Goal: Task Accomplishment & Management: Manage account settings

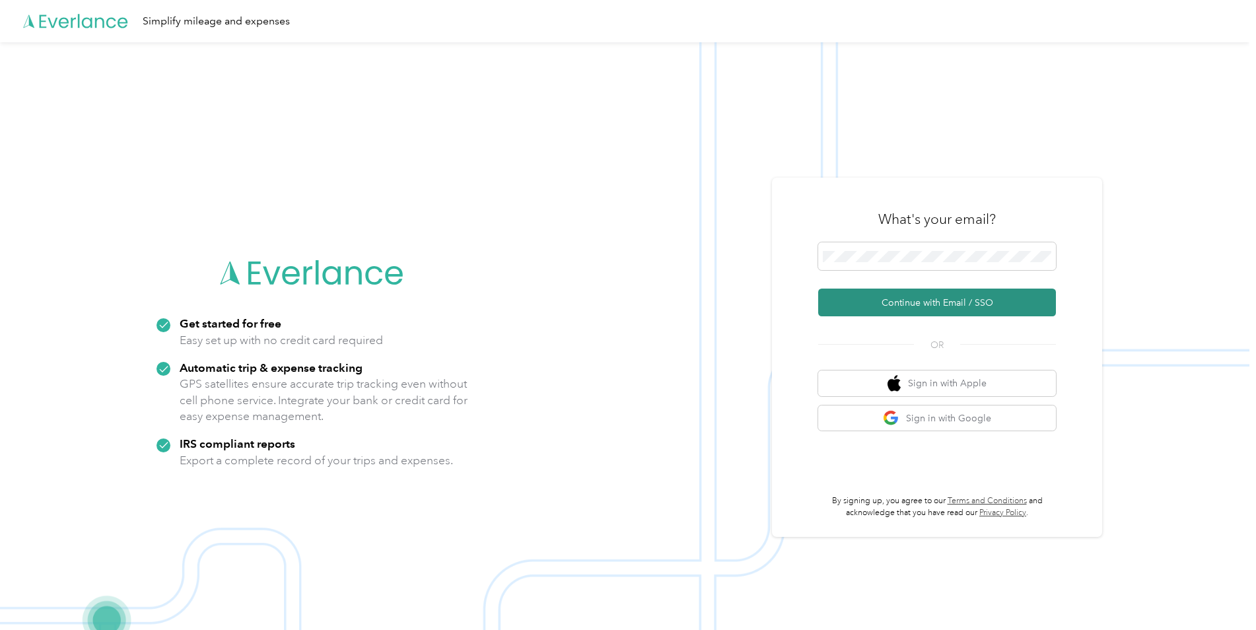
click at [939, 306] on button "Continue with Email / SSO" at bounding box center [937, 303] width 238 height 28
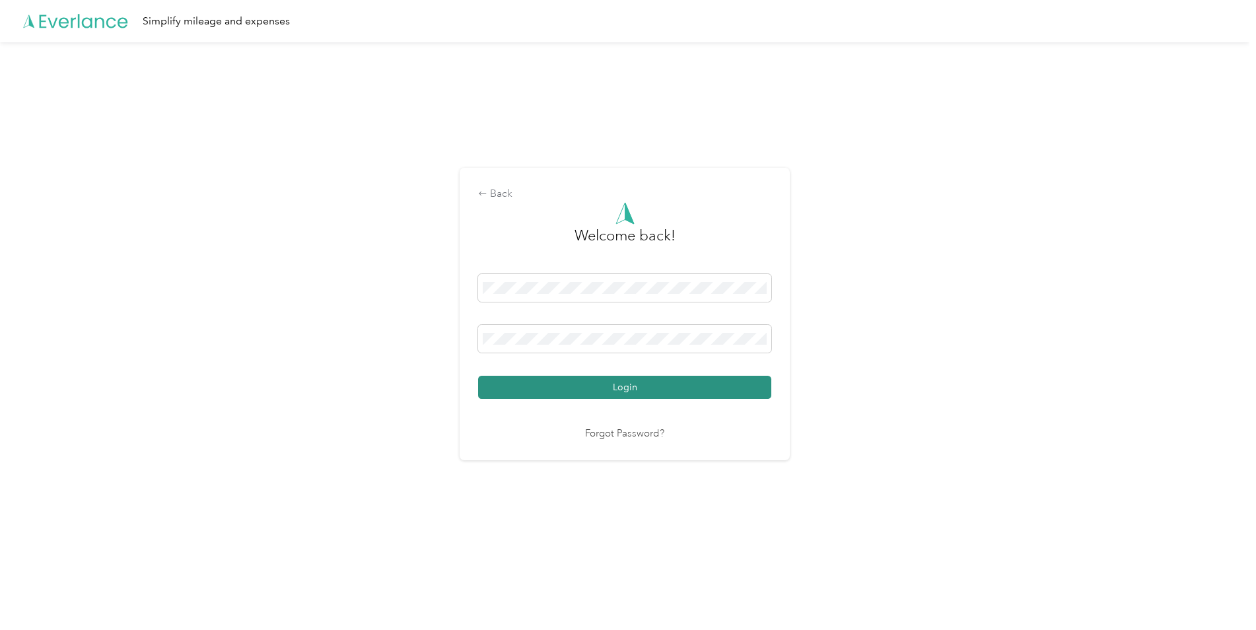
click at [614, 389] on button "Login" at bounding box center [624, 387] width 293 height 23
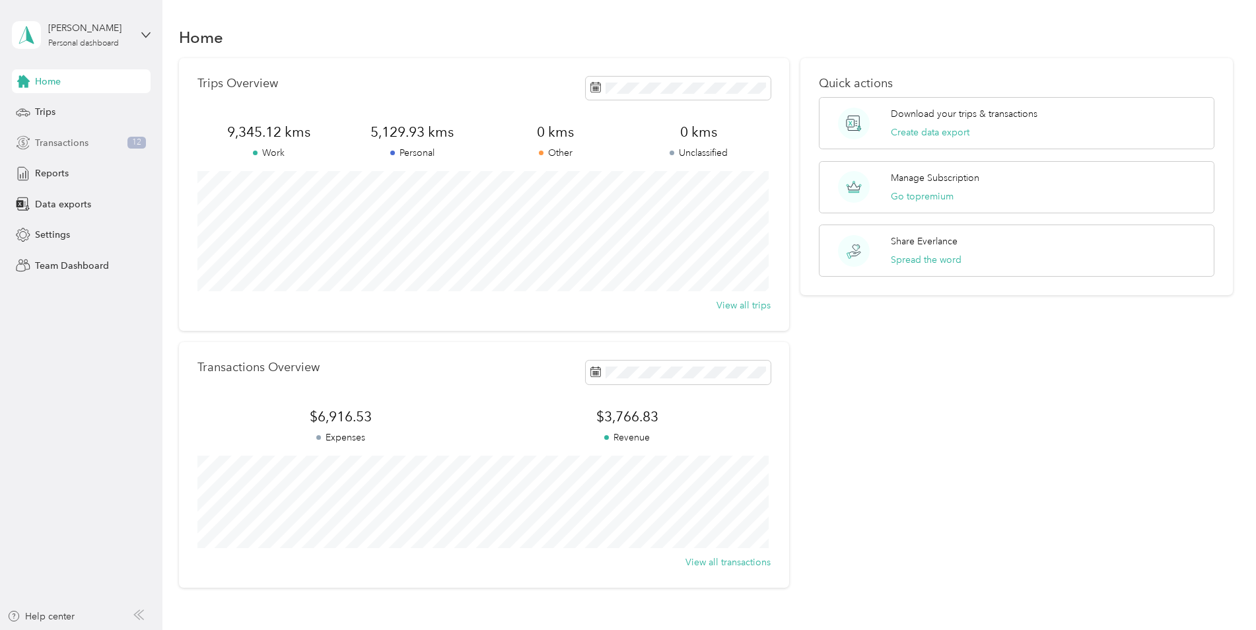
click at [61, 141] on span "Transactions" at bounding box center [62, 143] width 54 height 14
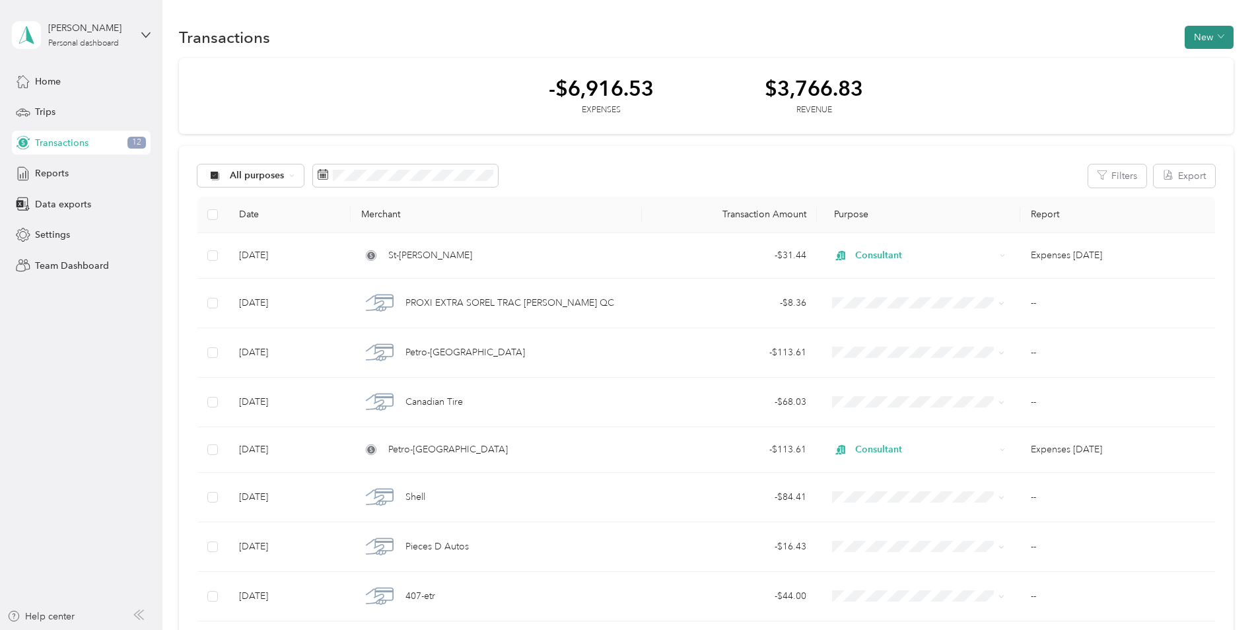
click at [1206, 35] on button "New" at bounding box center [1209, 37] width 49 height 23
click at [1204, 61] on span "Expense" at bounding box center [1203, 62] width 36 height 14
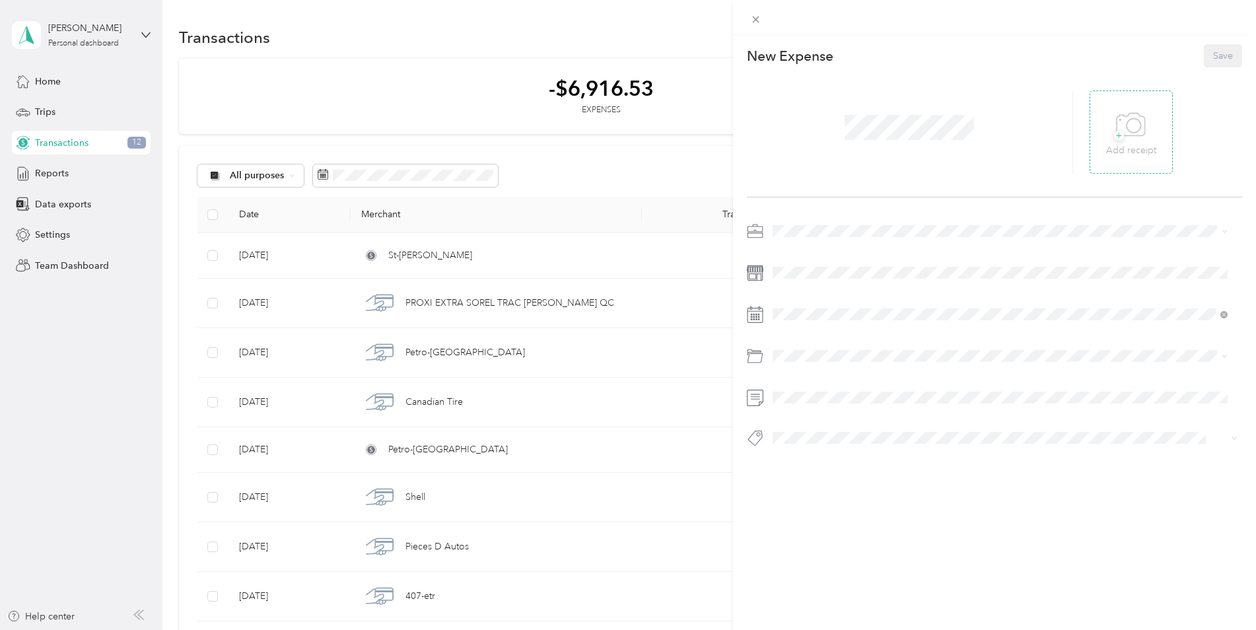
click at [1128, 131] on icon at bounding box center [1131, 125] width 30 height 36
click at [808, 256] on div "Work" at bounding box center [1000, 255] width 447 height 14
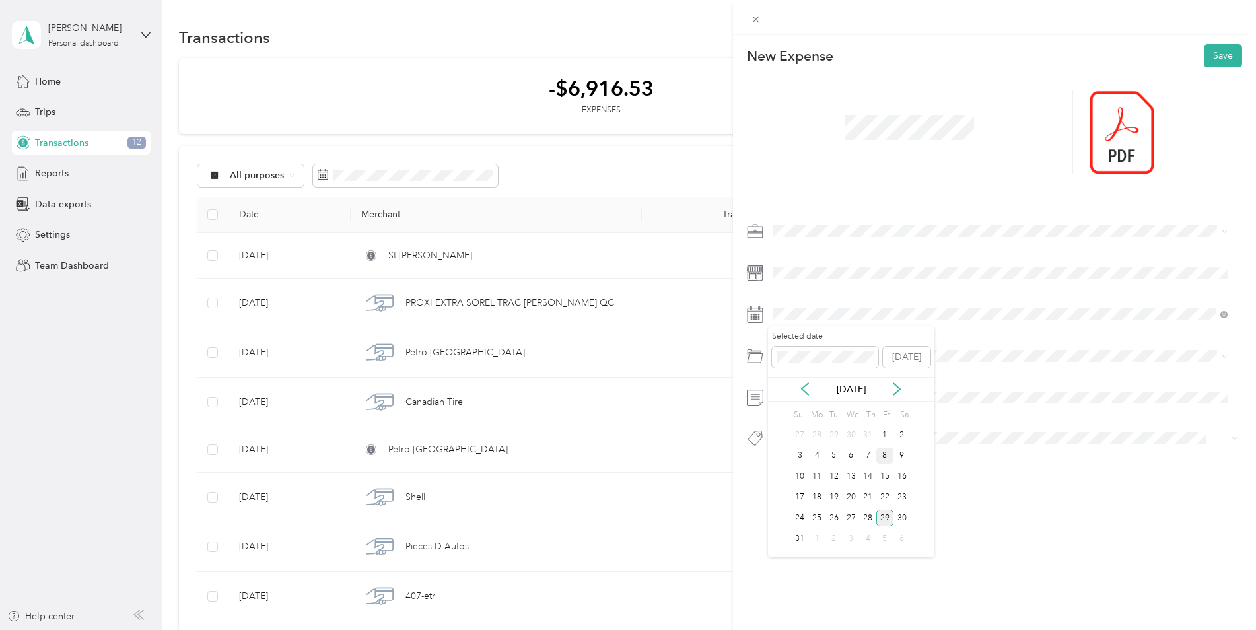
click at [884, 455] on div "8" at bounding box center [885, 456] width 17 height 17
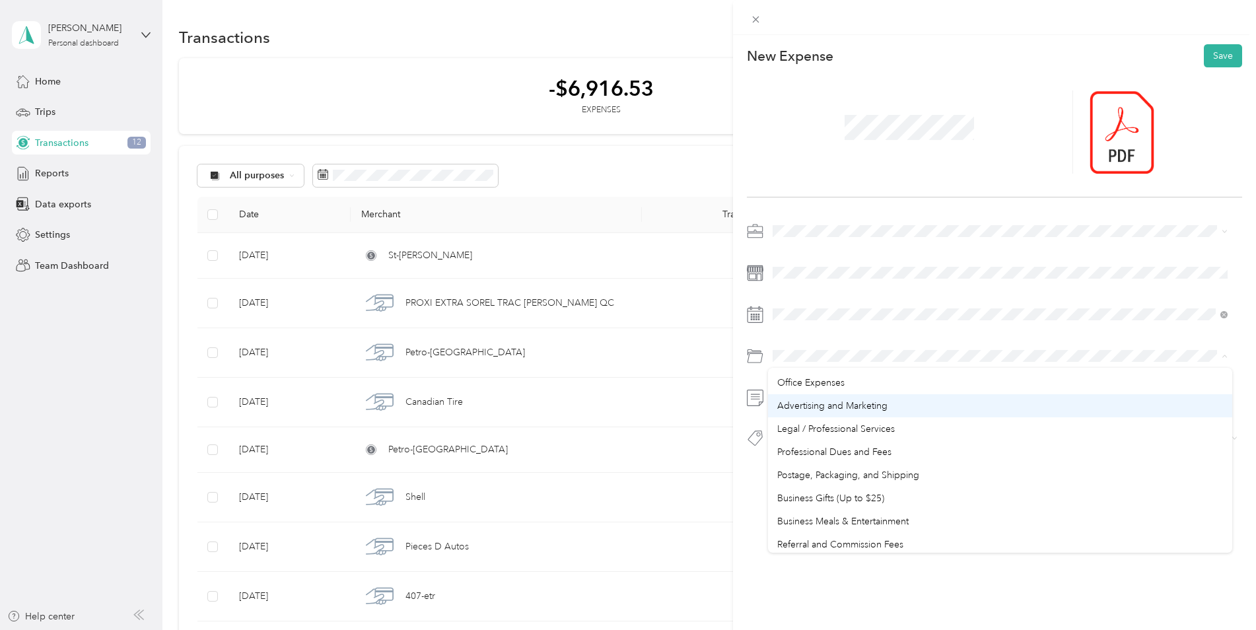
scroll to position [462, 0]
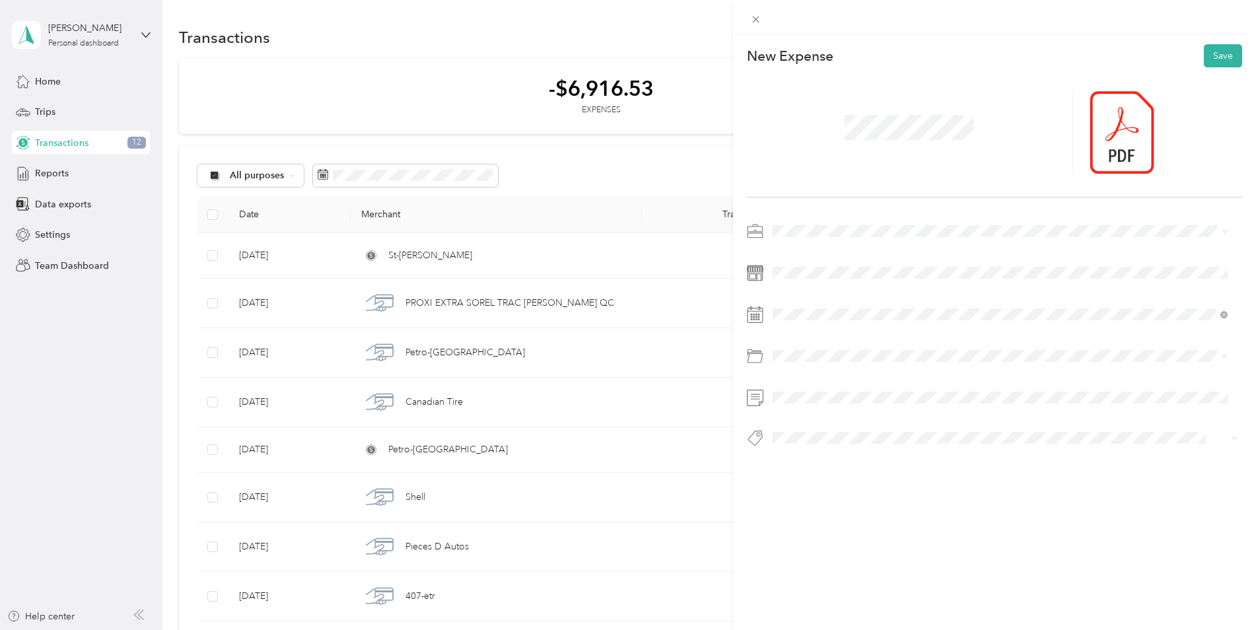
click at [826, 387] on span "Professional Dues and Fees" at bounding box center [834, 385] width 114 height 11
click at [1207, 50] on button "Save" at bounding box center [1223, 55] width 38 height 23
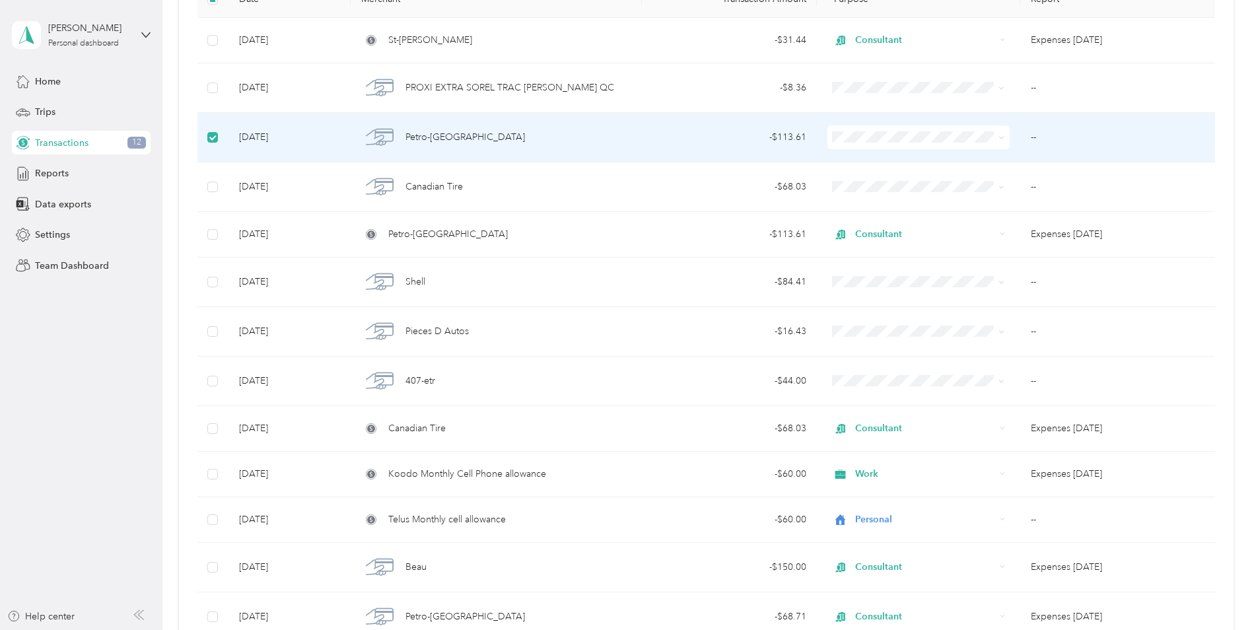
scroll to position [132, 0]
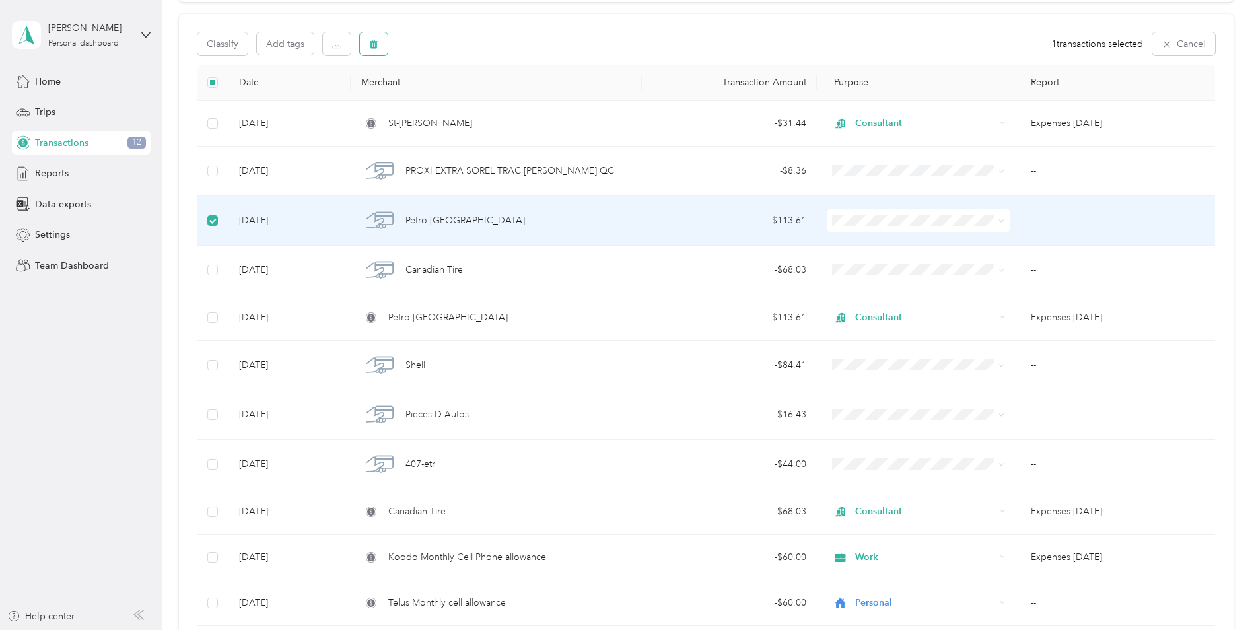
click at [378, 46] on icon "button" at bounding box center [373, 44] width 9 height 9
click at [482, 95] on button "Yes" at bounding box center [487, 99] width 26 height 21
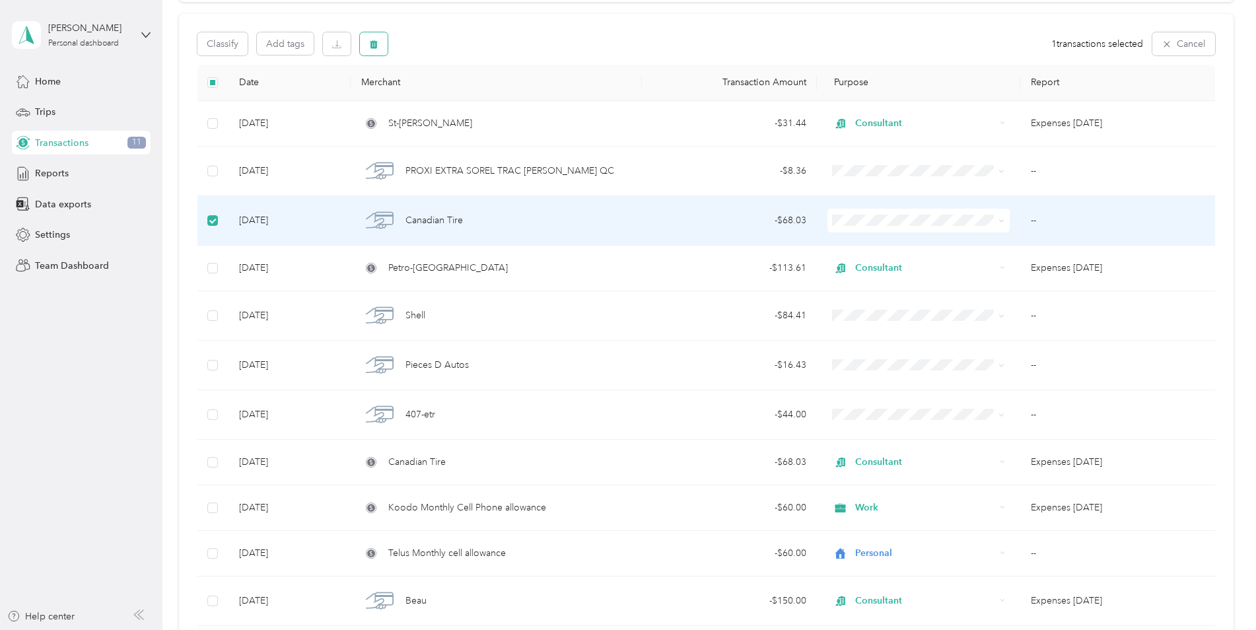
click at [371, 40] on icon "button" at bounding box center [373, 44] width 9 height 9
click at [480, 95] on button "Yes" at bounding box center [487, 99] width 26 height 21
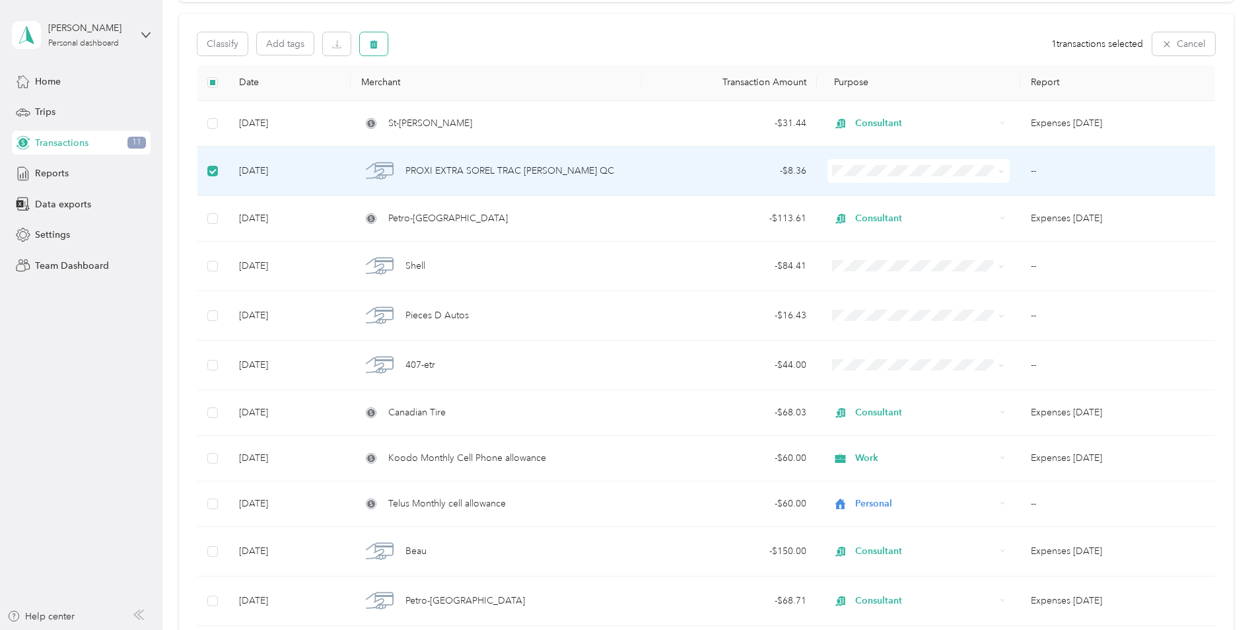
click at [373, 42] on icon "button" at bounding box center [374, 44] width 8 height 9
click at [484, 94] on button "Yes" at bounding box center [487, 99] width 26 height 21
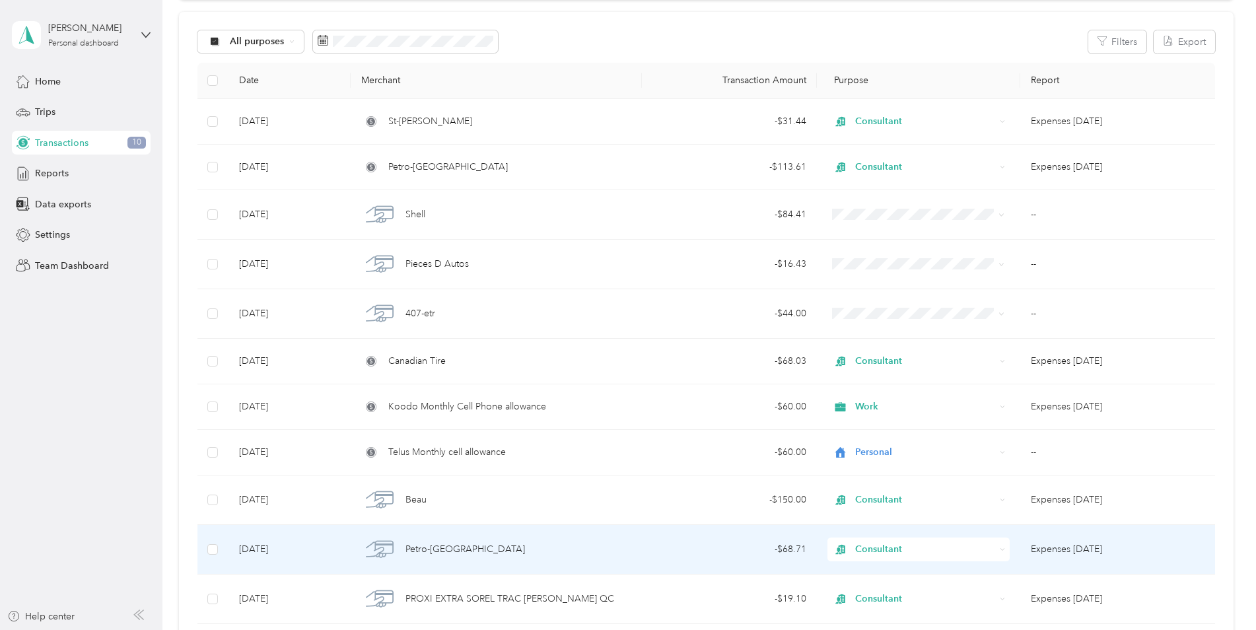
scroll to position [132, 0]
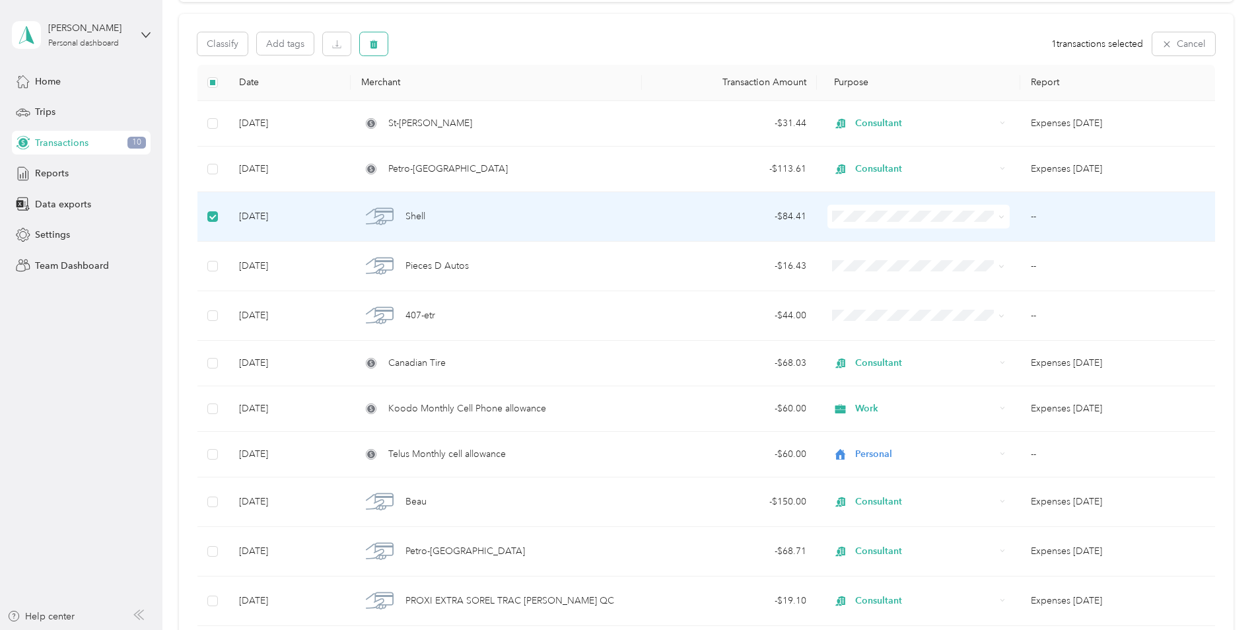
click at [376, 42] on icon "button" at bounding box center [374, 44] width 8 height 9
click at [482, 92] on button "Yes" at bounding box center [487, 99] width 26 height 21
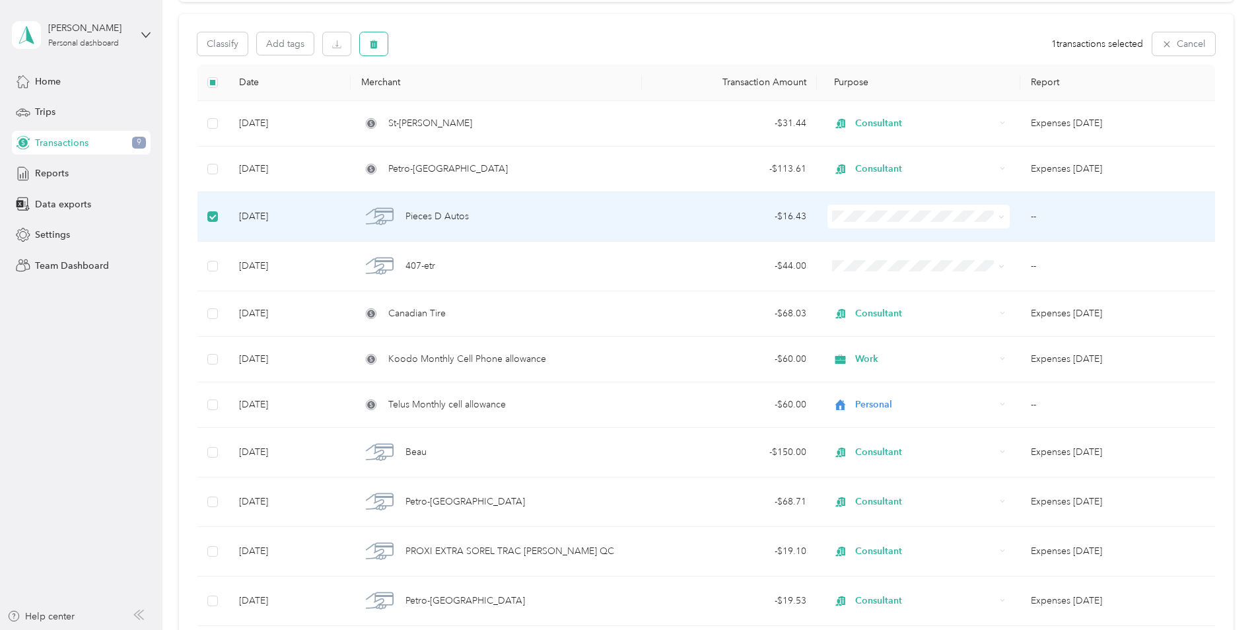
click at [377, 36] on button "button" at bounding box center [374, 43] width 28 height 23
click at [479, 96] on button "Yes" at bounding box center [487, 99] width 26 height 21
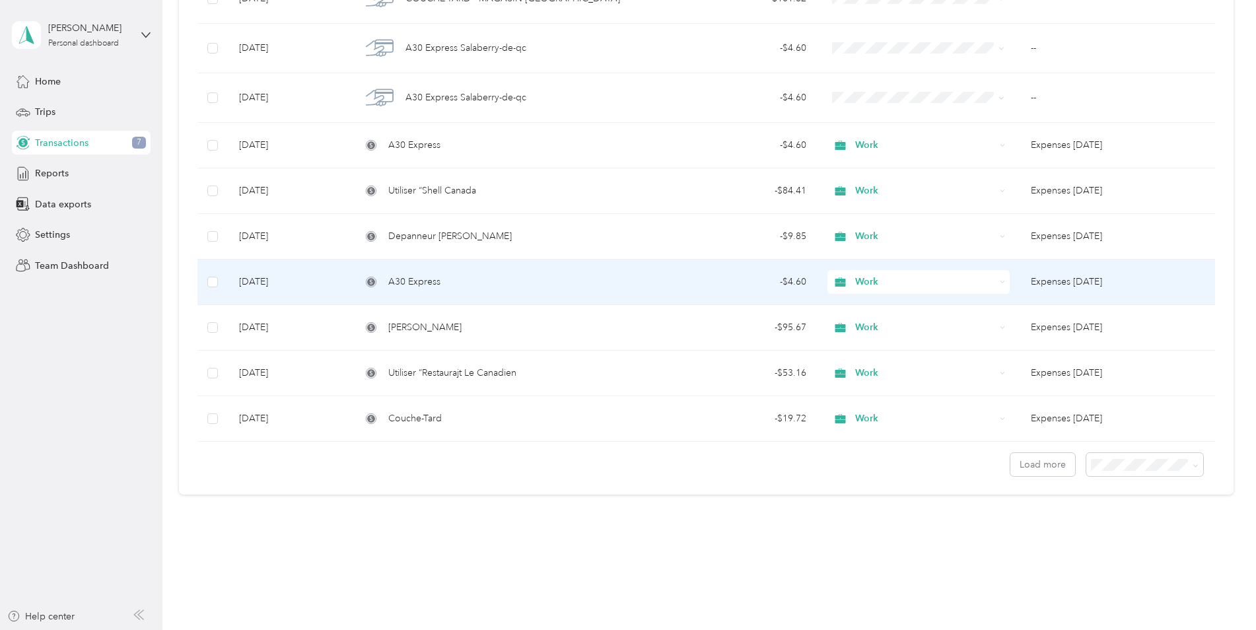
scroll to position [984, 0]
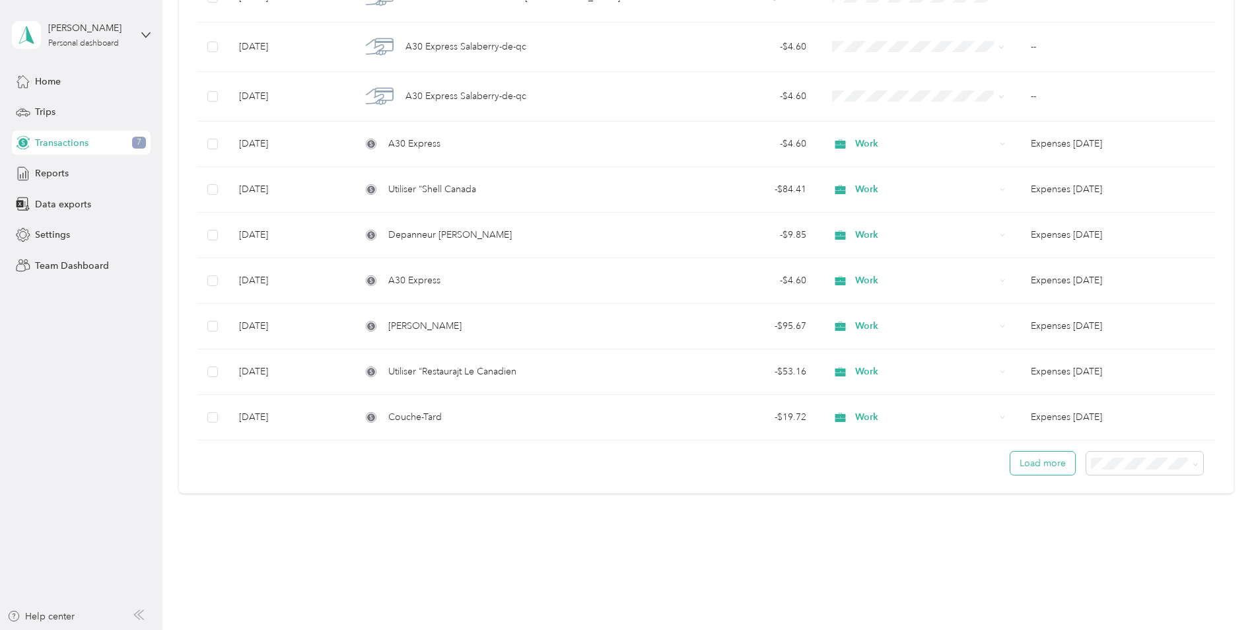
click at [1034, 461] on button "Load more" at bounding box center [1043, 463] width 65 height 23
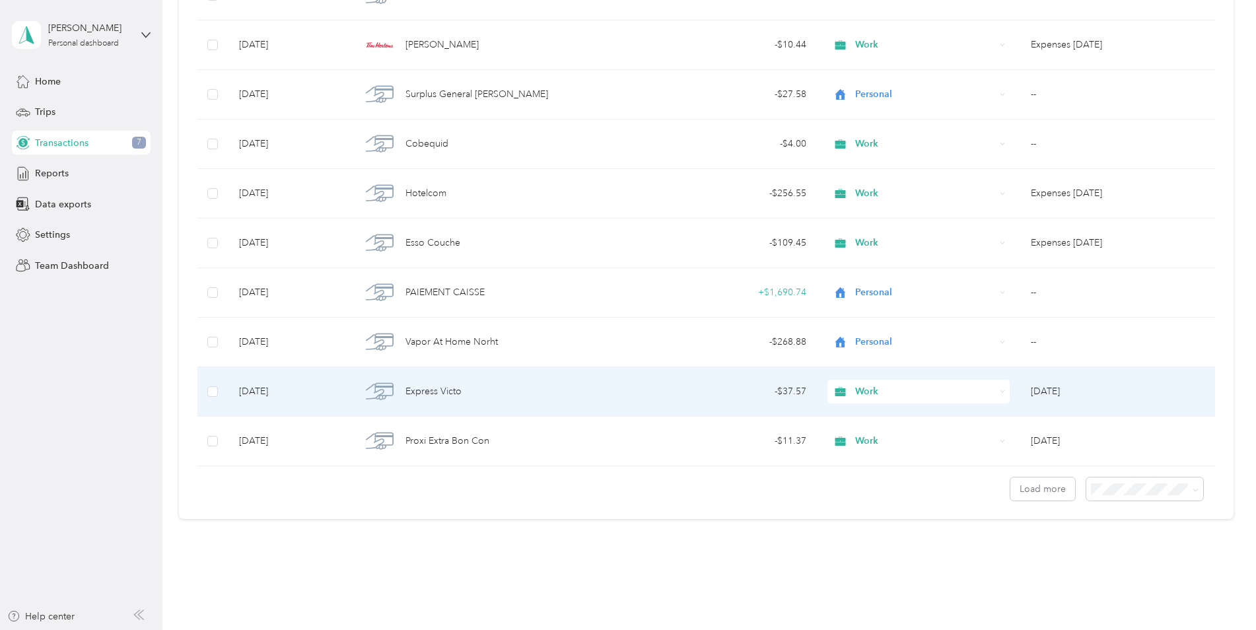
scroll to position [2218, 0]
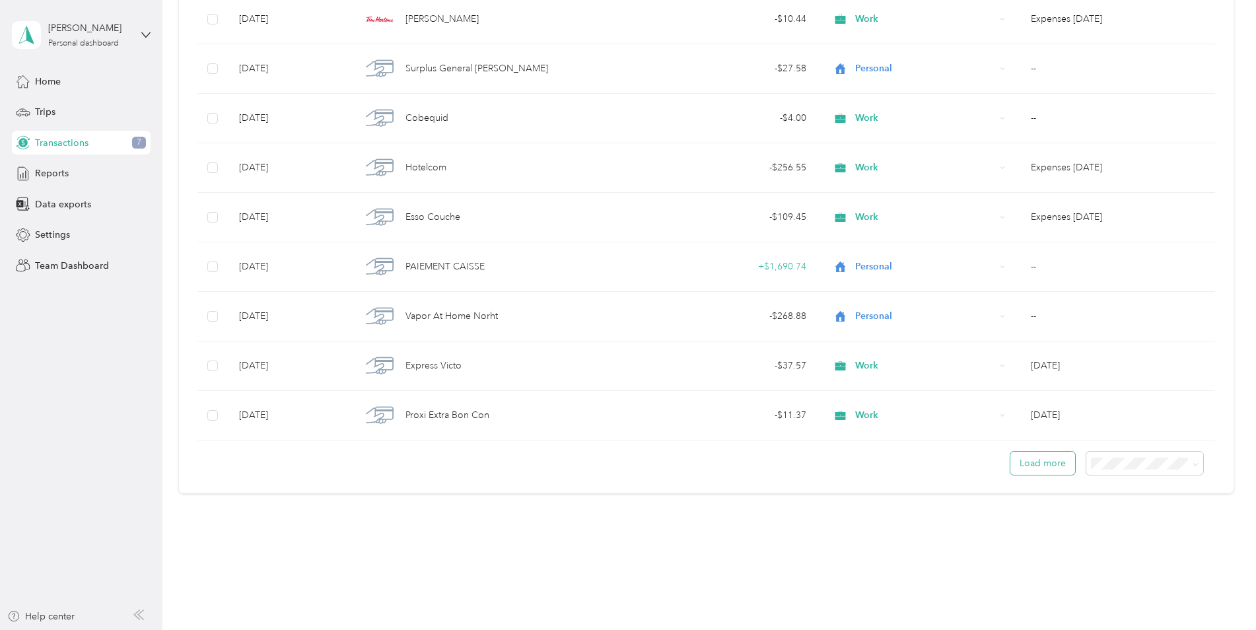
click at [1040, 460] on button "Load more" at bounding box center [1043, 463] width 65 height 23
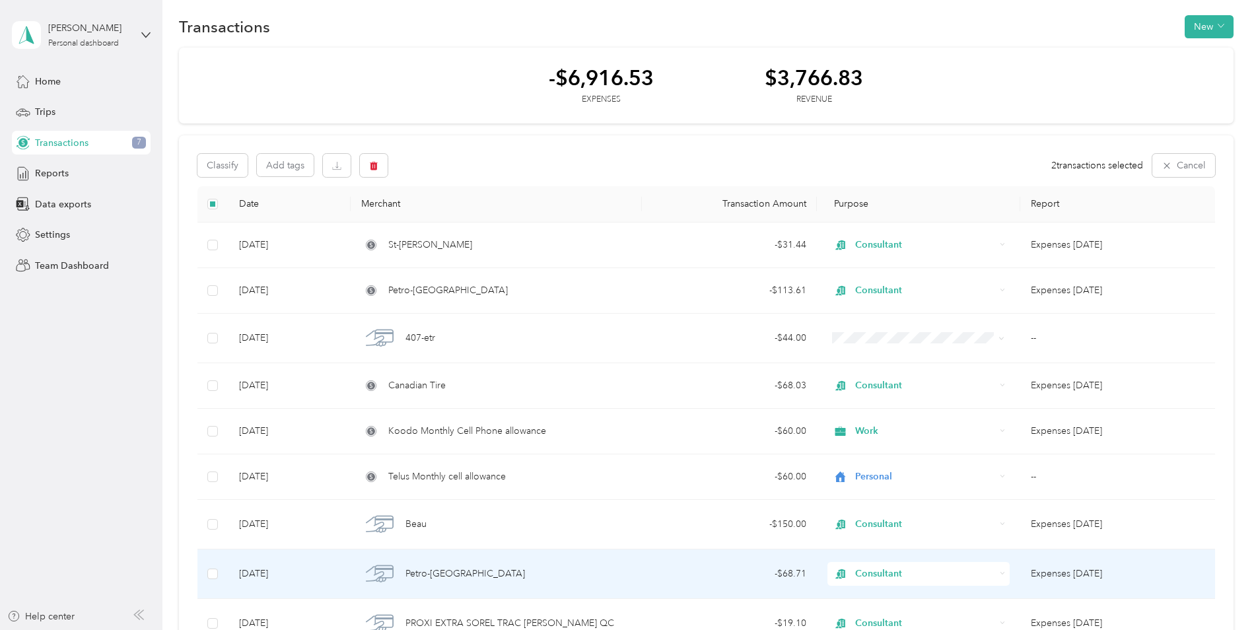
scroll to position [0, 0]
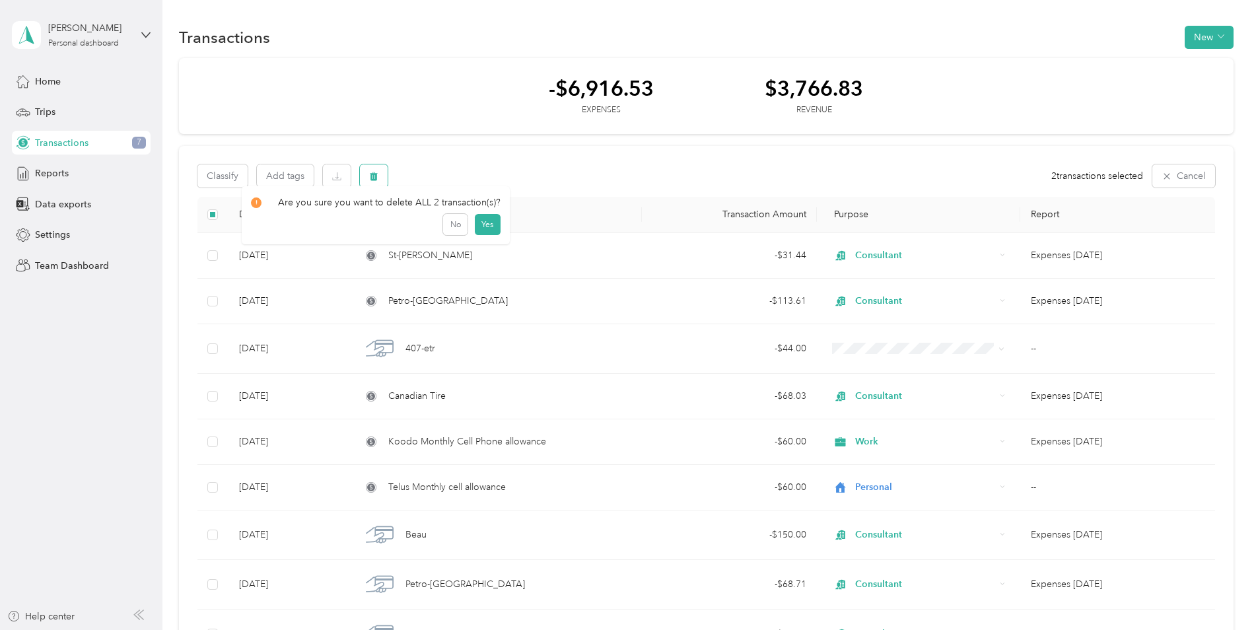
click at [377, 170] on button "button" at bounding box center [374, 175] width 28 height 23
click at [485, 228] on button "Yes" at bounding box center [487, 231] width 26 height 21
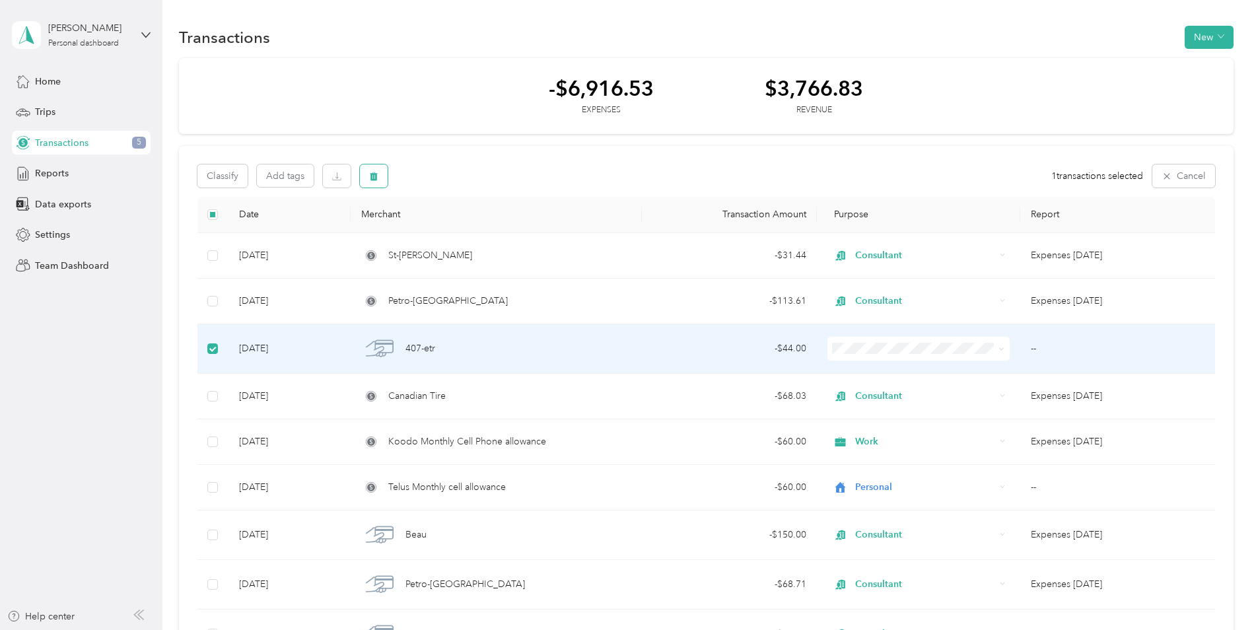
click at [377, 179] on icon "button" at bounding box center [374, 176] width 8 height 9
click at [484, 227] on button "Yes" at bounding box center [487, 231] width 26 height 21
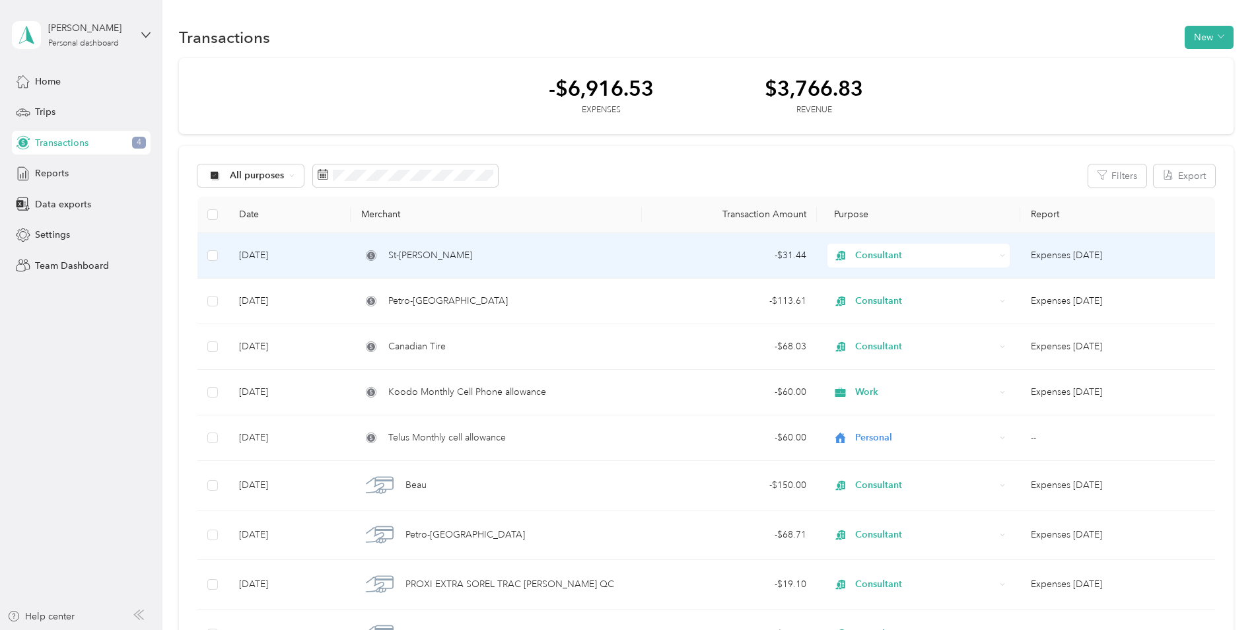
click at [991, 253] on span "Consultant" at bounding box center [925, 255] width 140 height 15
click at [891, 278] on span "Work" at bounding box center [928, 278] width 140 height 14
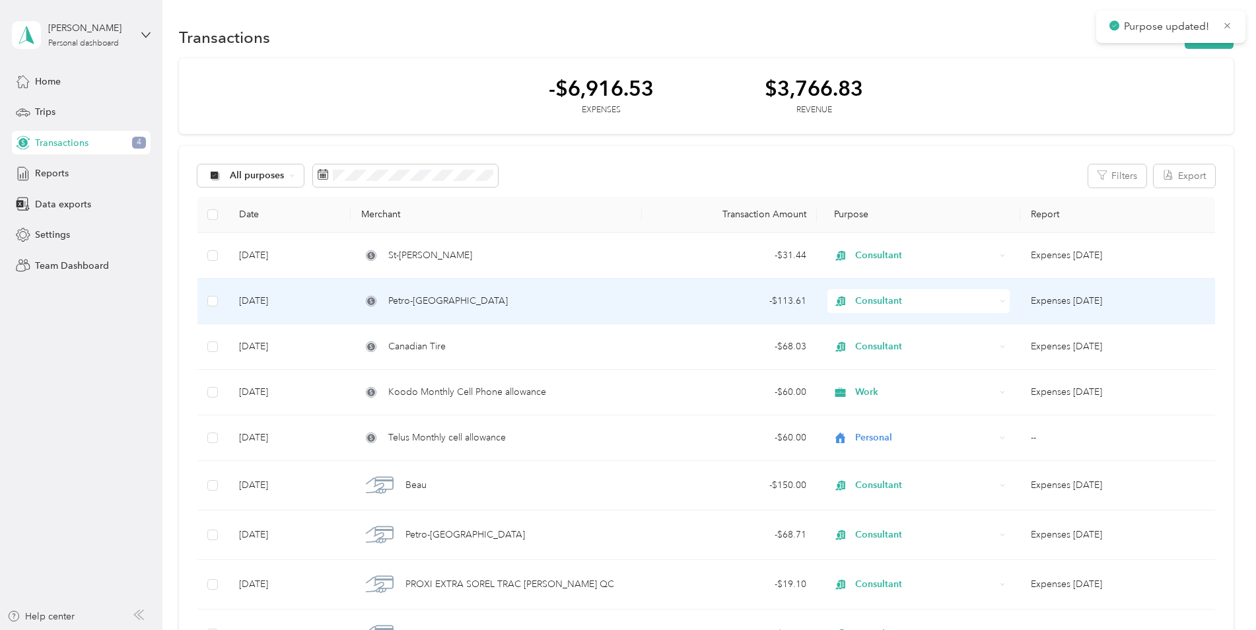
click at [995, 299] on div "Consultant" at bounding box center [919, 301] width 183 height 24
click at [898, 324] on span "Work" at bounding box center [928, 326] width 140 height 14
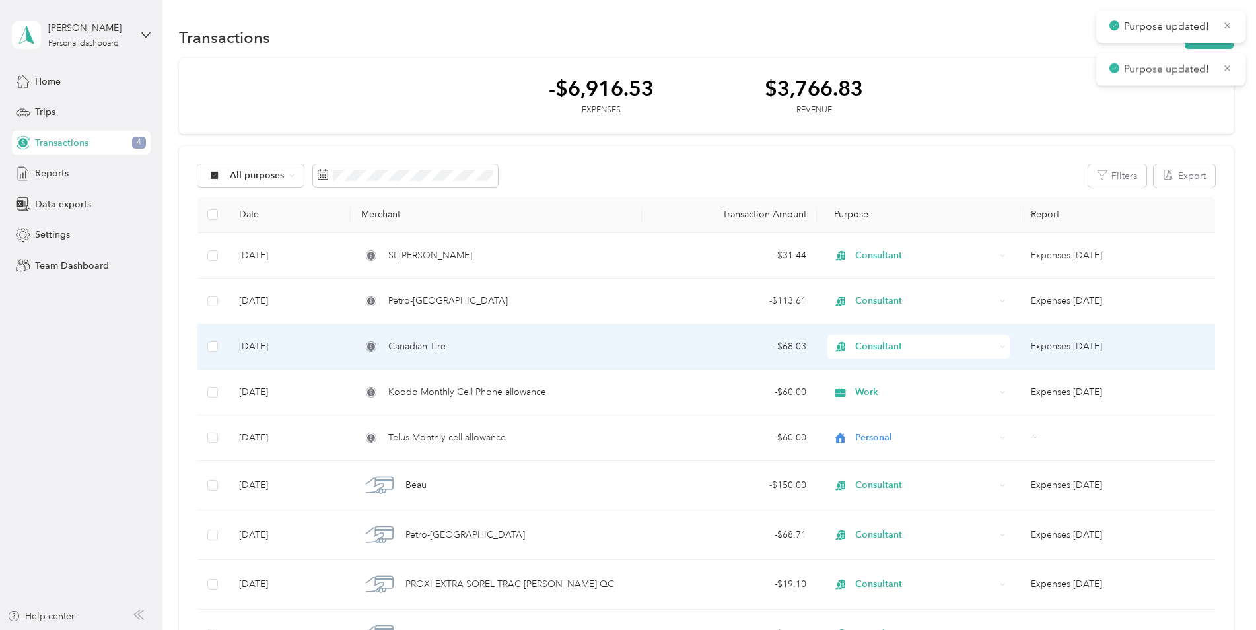
click at [992, 342] on span "Consultant" at bounding box center [925, 347] width 140 height 15
click at [900, 369] on span "Work" at bounding box center [928, 370] width 140 height 14
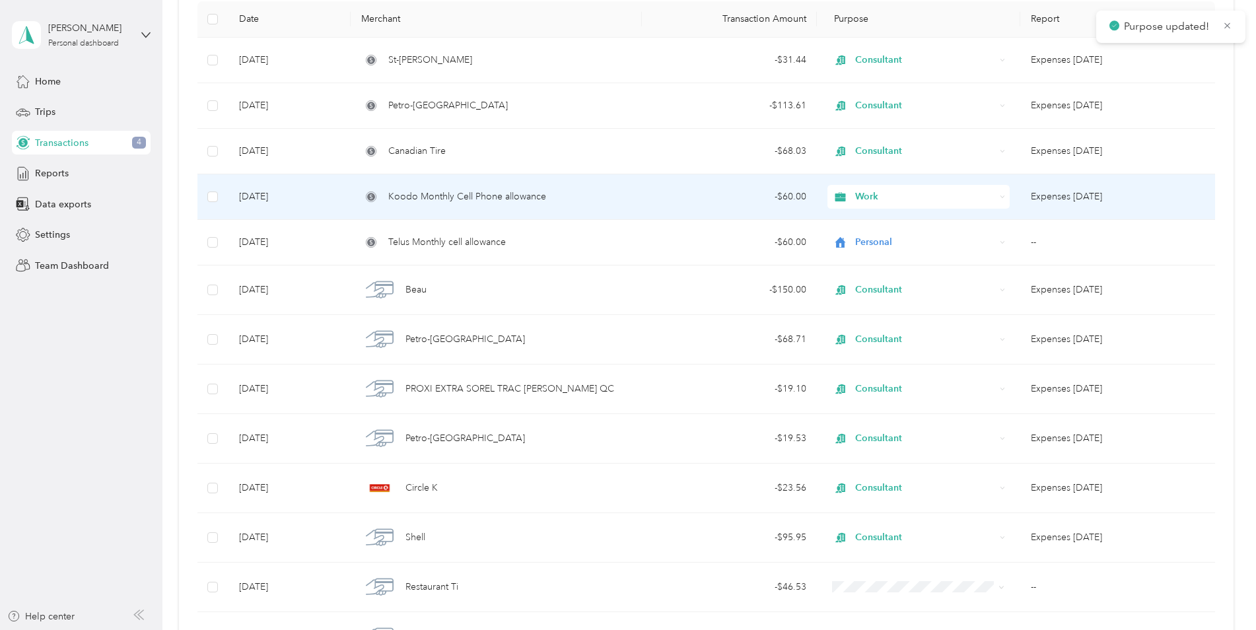
scroll to position [198, 0]
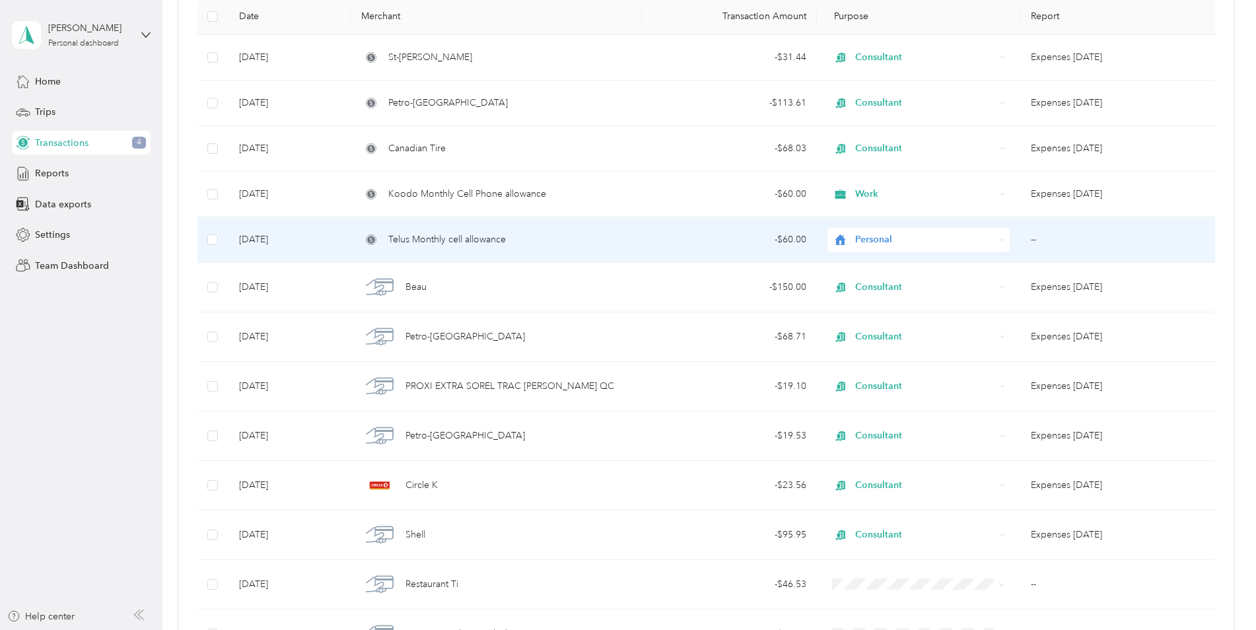
click at [997, 236] on div "Personal" at bounding box center [919, 240] width 183 height 24
click at [677, 241] on div "- $60.00" at bounding box center [730, 240] width 154 height 15
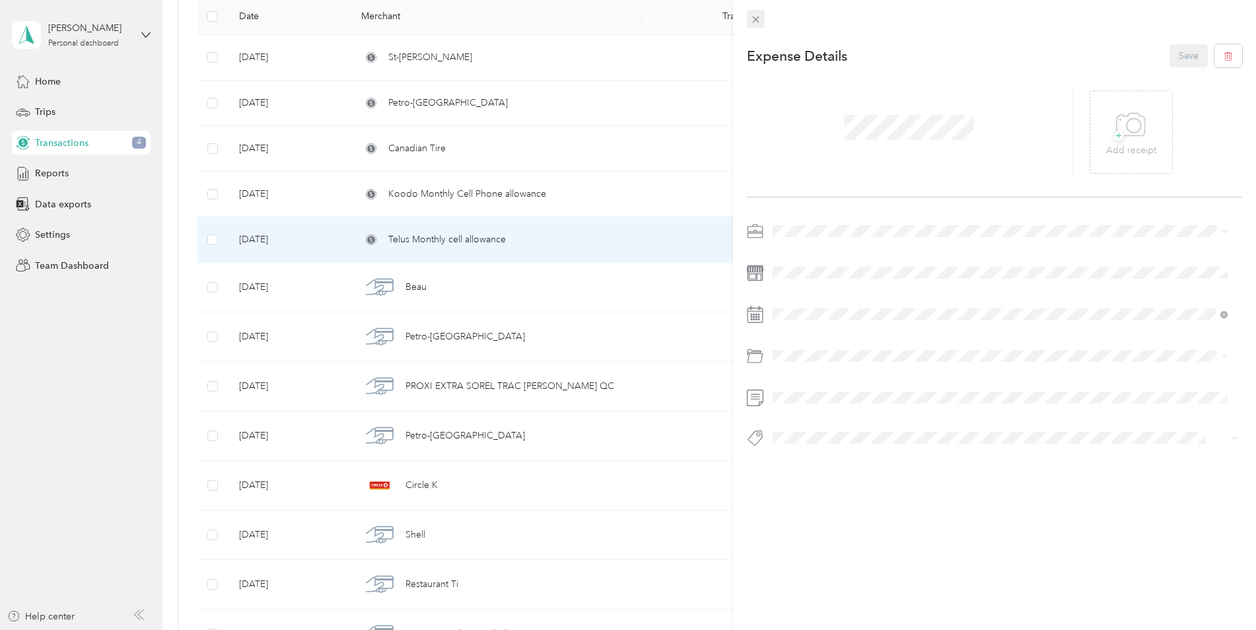
click at [752, 16] on icon at bounding box center [755, 19] width 11 height 11
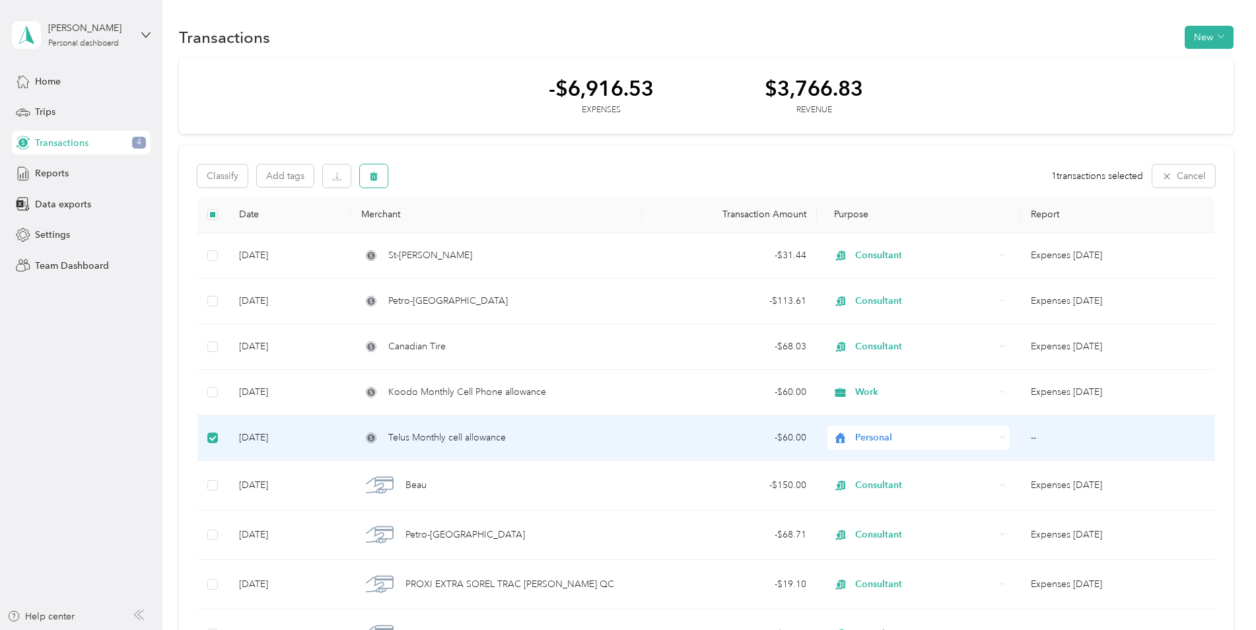
click at [373, 175] on icon "button" at bounding box center [373, 176] width 9 height 9
click at [485, 229] on button "Yes" at bounding box center [487, 231] width 26 height 21
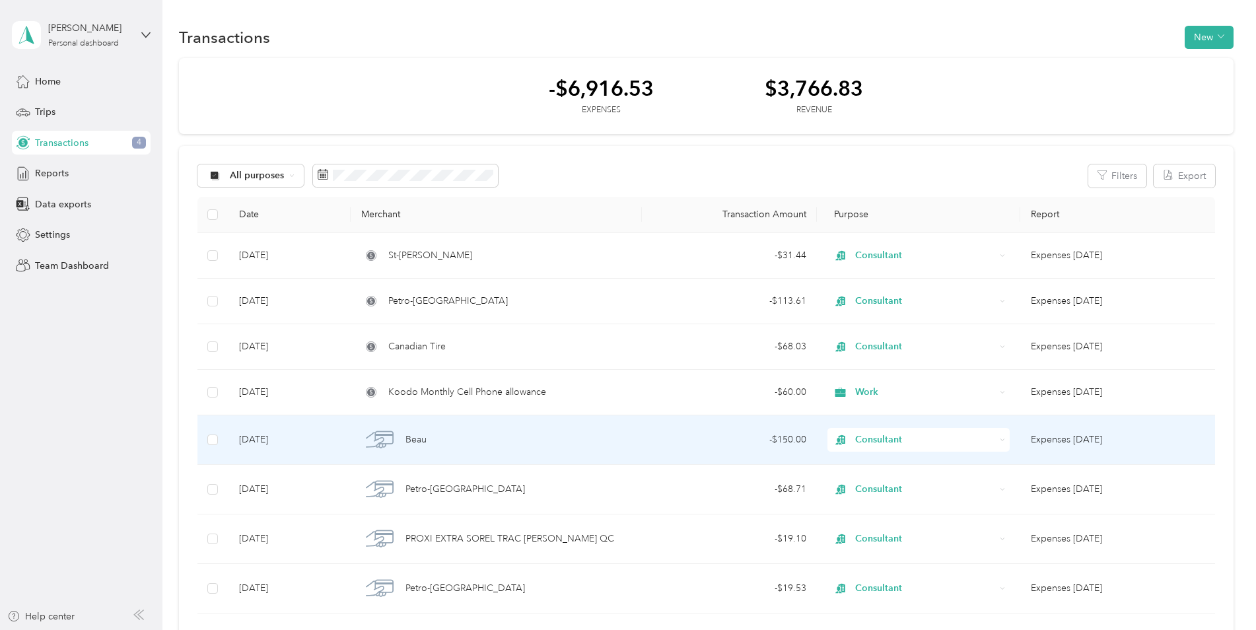
click at [994, 437] on div "Consultant" at bounding box center [919, 440] width 183 height 24
click at [882, 258] on li "Work" at bounding box center [917, 252] width 182 height 23
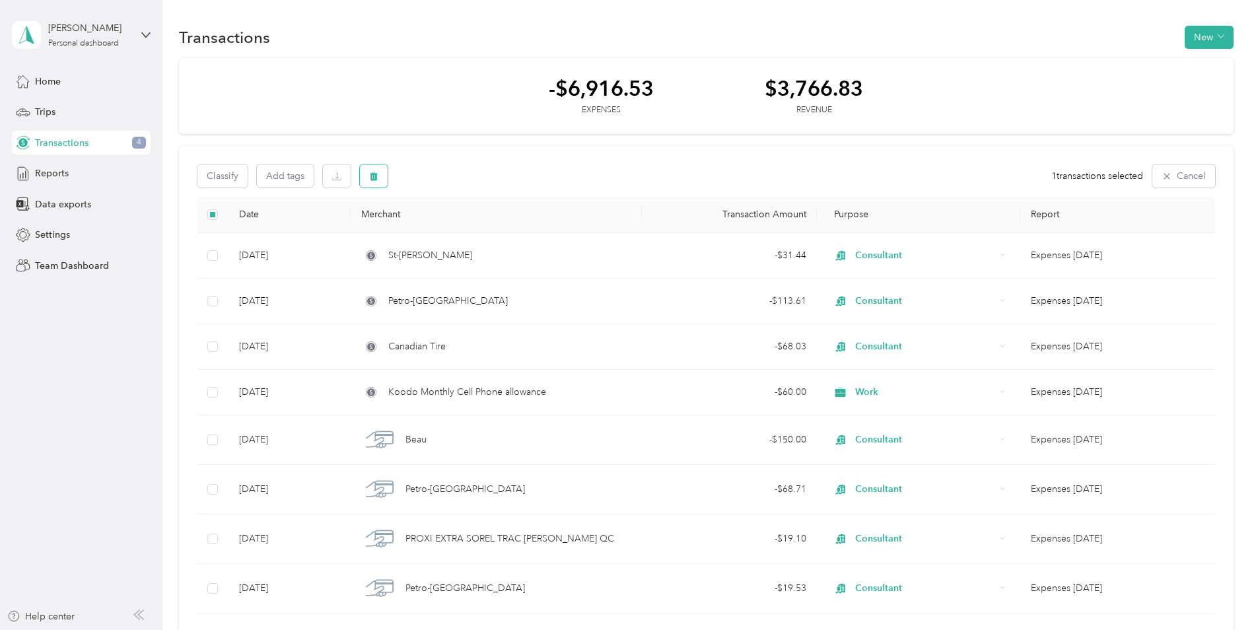
click at [375, 173] on icon "button" at bounding box center [374, 176] width 8 height 9
click at [484, 230] on button "Yes" at bounding box center [487, 231] width 26 height 21
click at [378, 172] on icon "button" at bounding box center [373, 176] width 9 height 9
click at [482, 228] on button "Yes" at bounding box center [487, 231] width 26 height 21
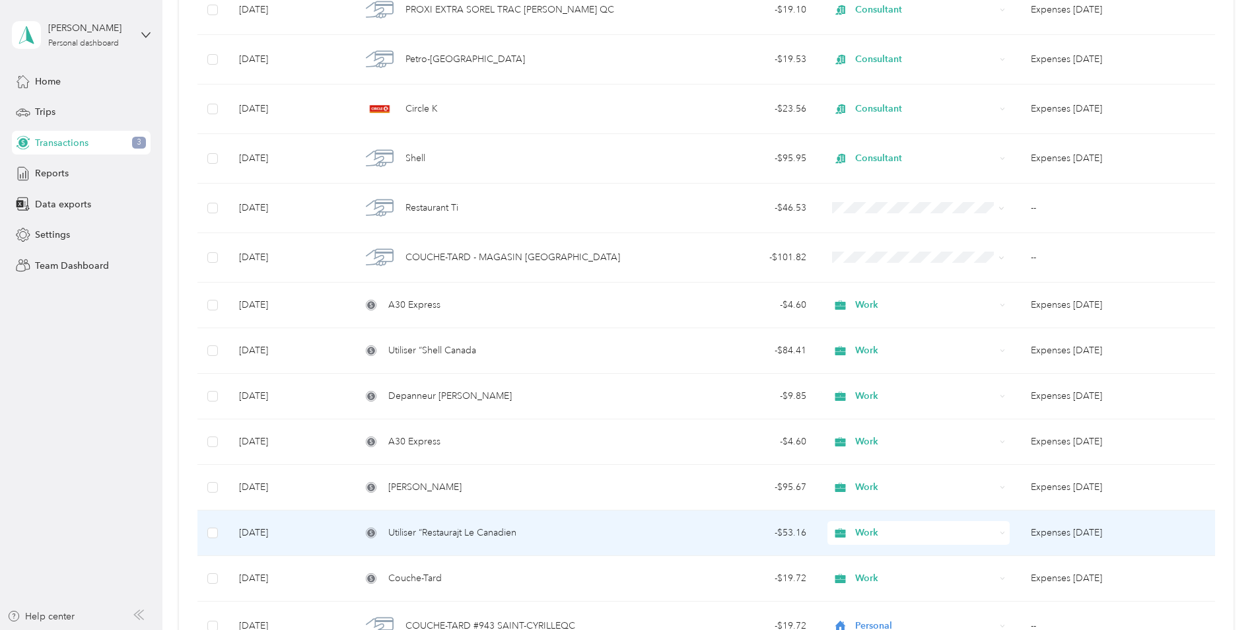
scroll to position [528, 0]
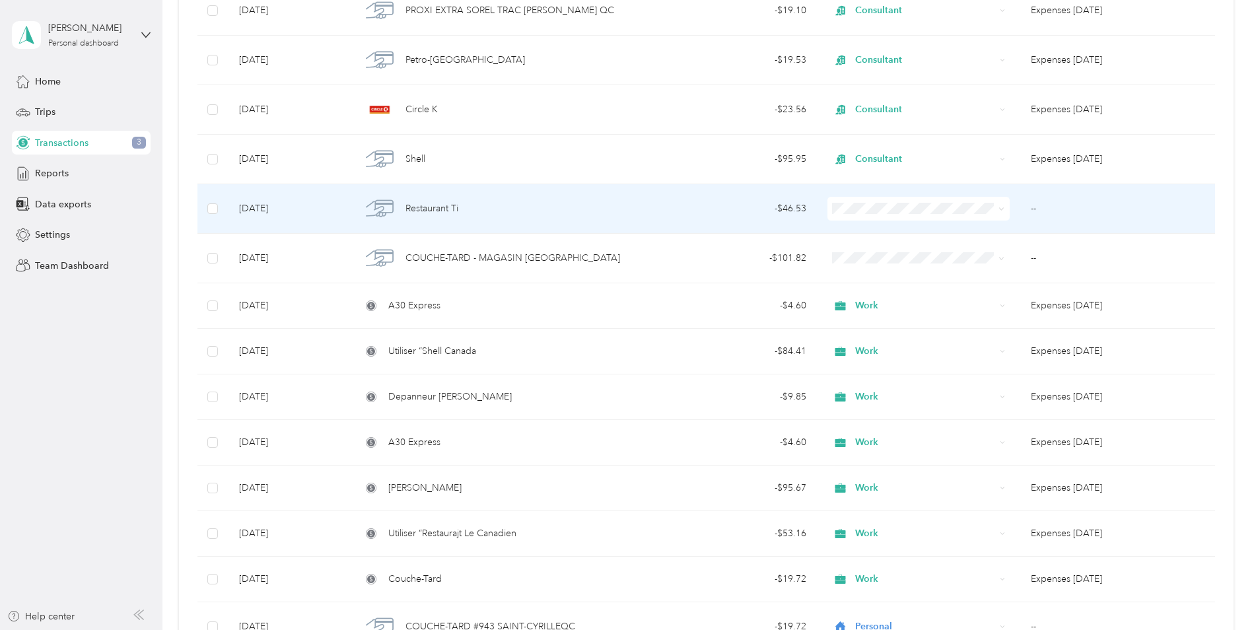
click at [432, 209] on span "Restaurant Ti" at bounding box center [432, 208] width 53 height 15
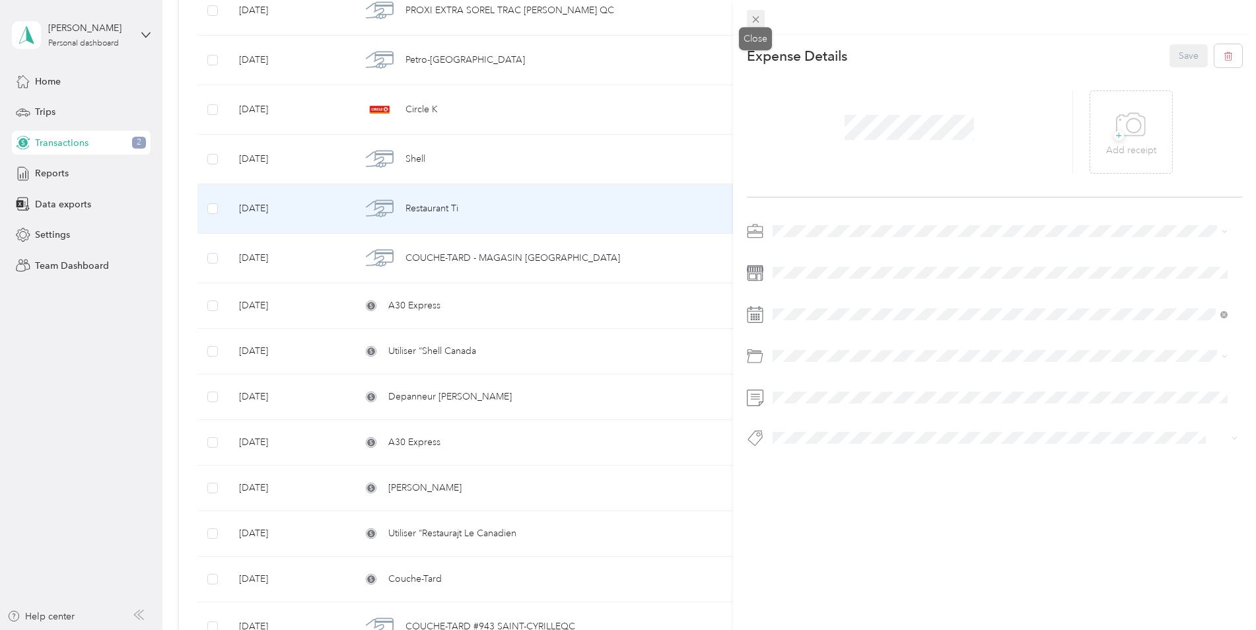
click at [756, 18] on icon at bounding box center [755, 19] width 11 height 11
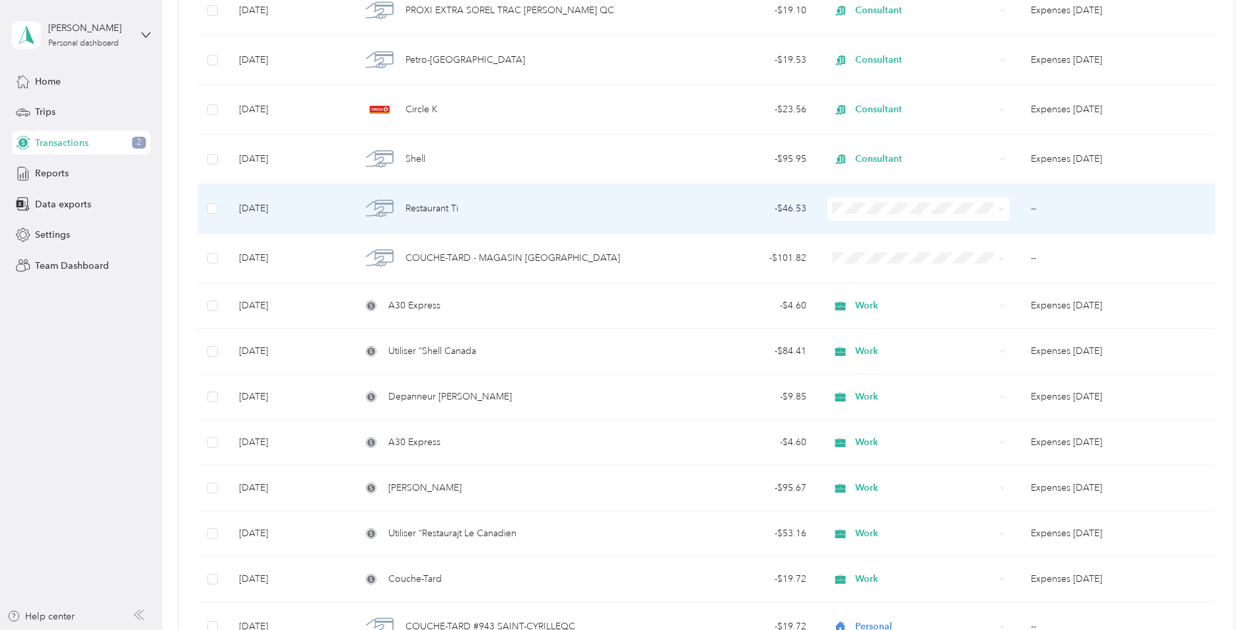
scroll to position [462, 0]
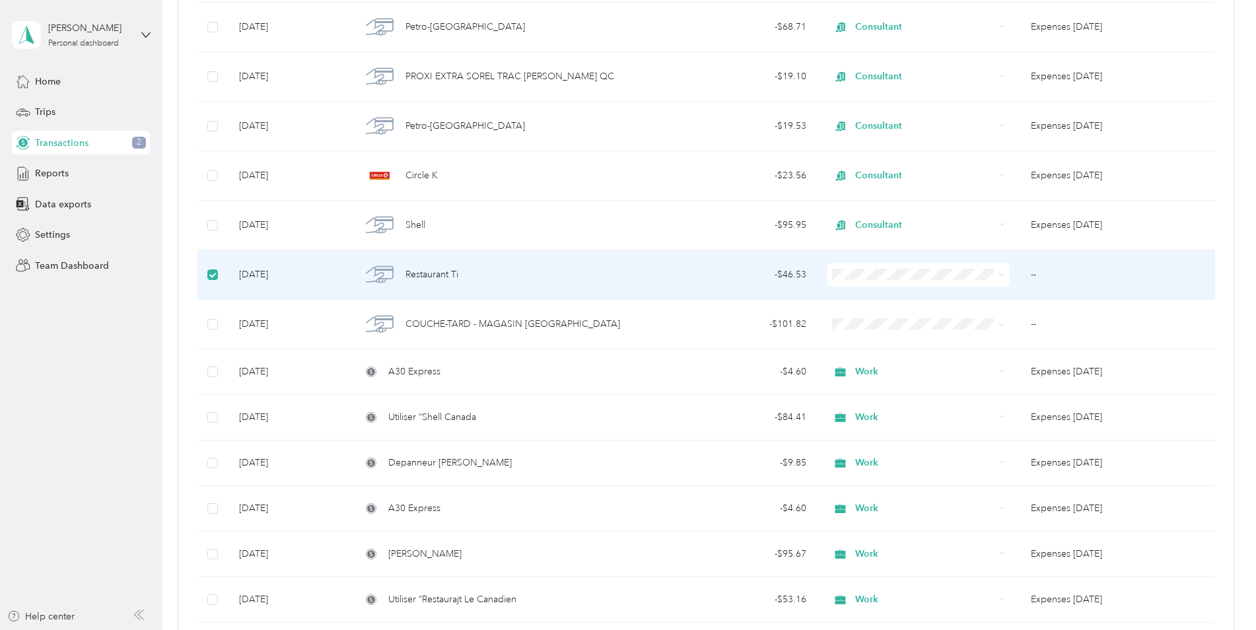
click at [994, 271] on span at bounding box center [999, 275] width 11 height 15
click at [995, 272] on span at bounding box center [999, 275] width 11 height 15
click at [996, 271] on span at bounding box center [999, 275] width 11 height 15
click at [999, 273] on icon at bounding box center [1002, 275] width 6 height 6
click at [880, 320] on span "Personal" at bounding box center [928, 323] width 140 height 14
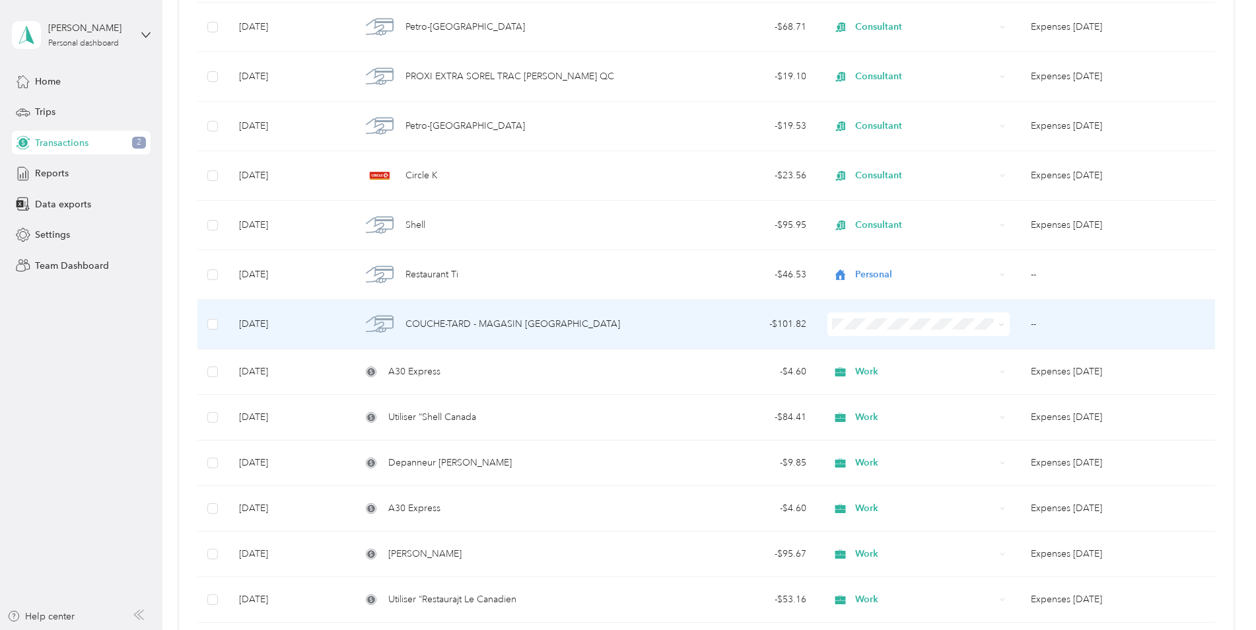
click at [999, 319] on span at bounding box center [1002, 323] width 6 height 11
click at [999, 324] on icon at bounding box center [1002, 325] width 6 height 6
click at [921, 368] on span "Personal" at bounding box center [928, 372] width 140 height 14
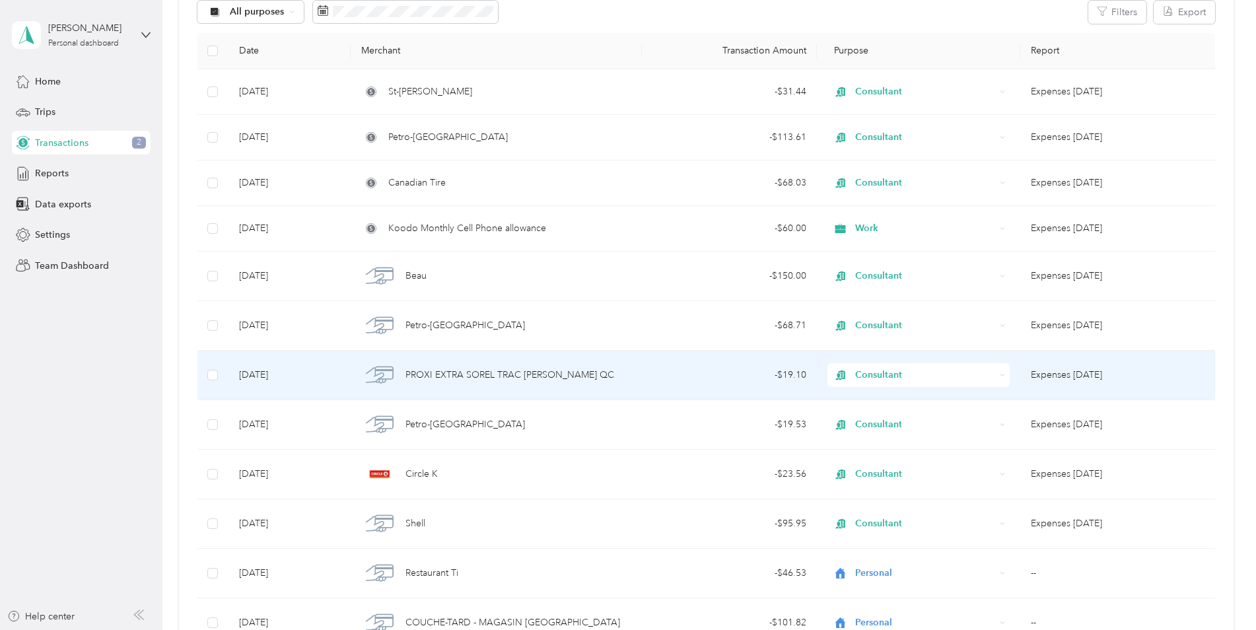
scroll to position [132, 0]
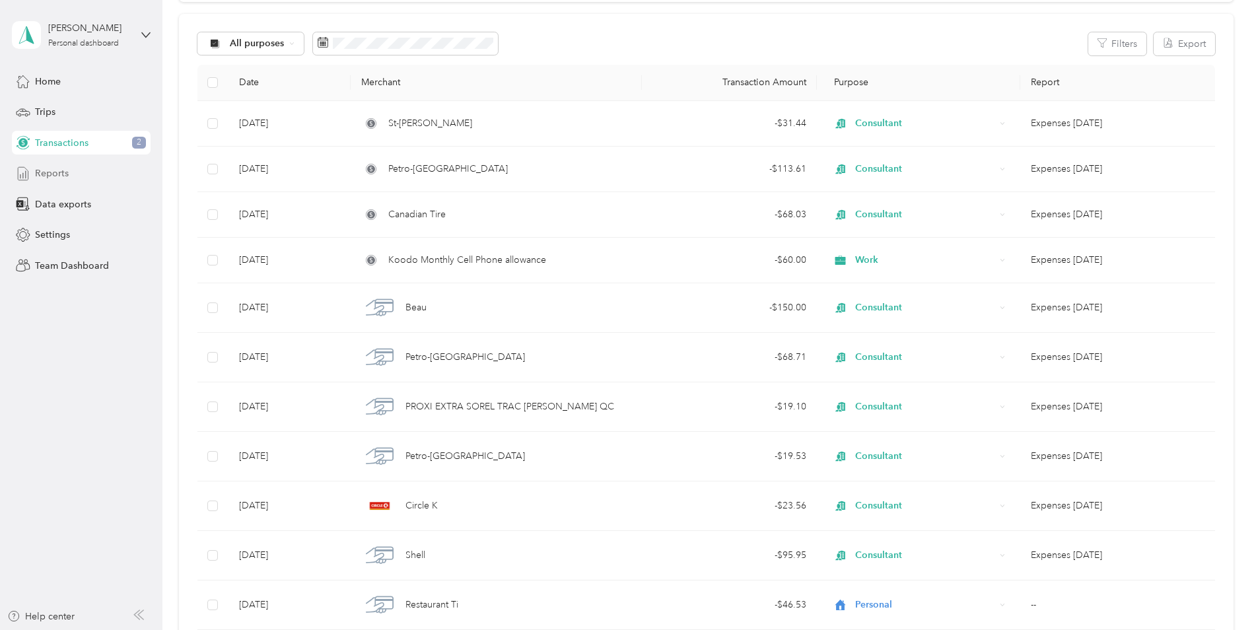
click at [54, 174] on span "Reports" at bounding box center [52, 173] width 34 height 14
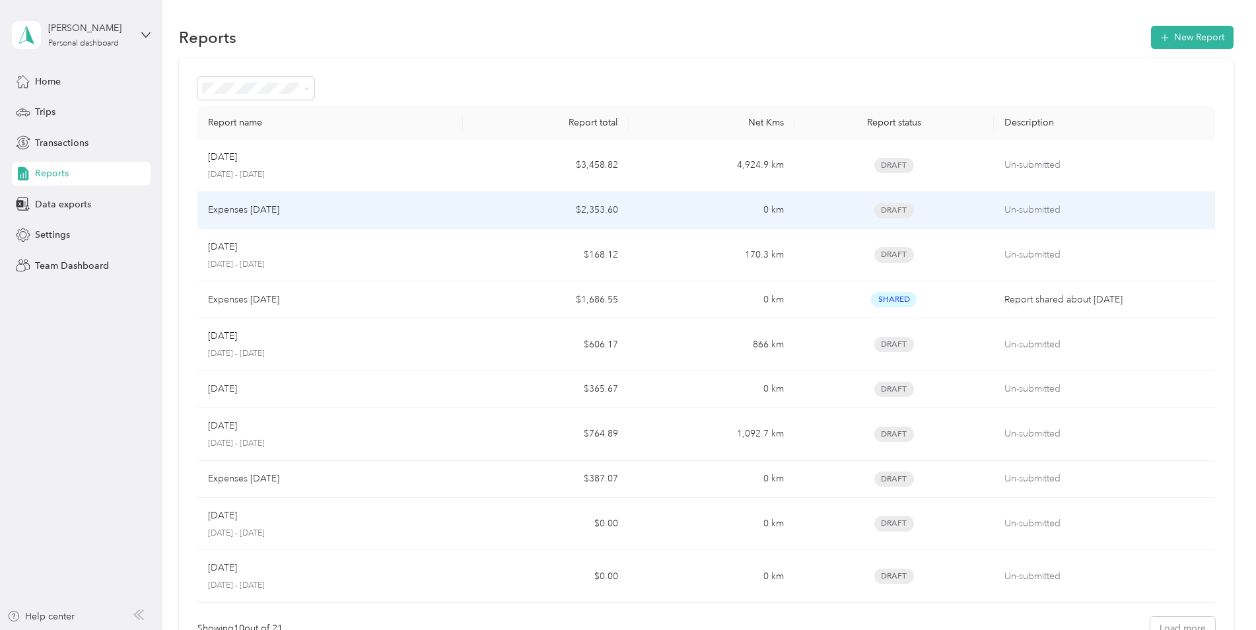
click at [264, 203] on p "Expenses [DATE]" at bounding box center [243, 210] width 71 height 15
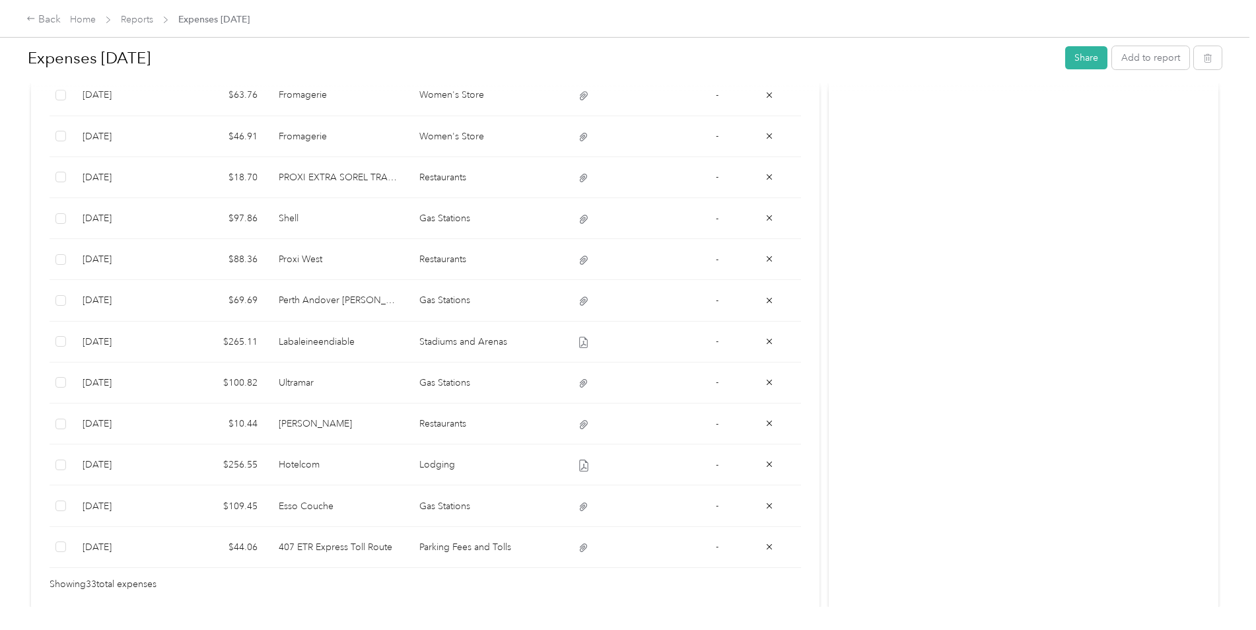
scroll to position [1316, 0]
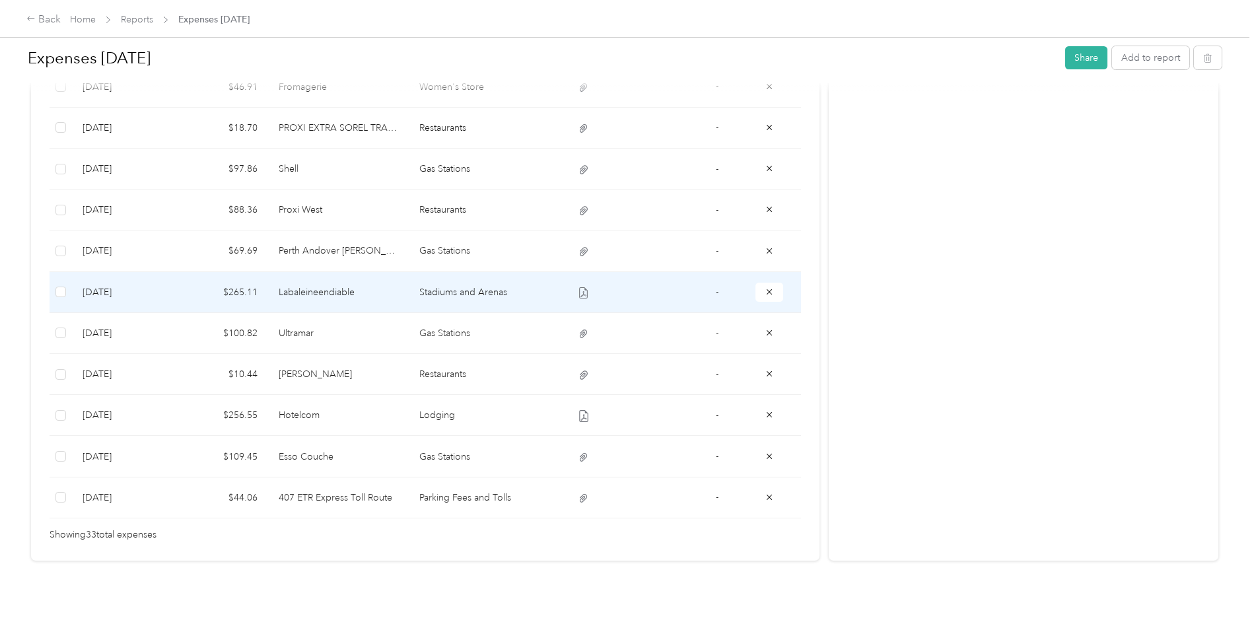
click at [462, 279] on td "Stadiums and Arenas" at bounding box center [479, 292] width 140 height 41
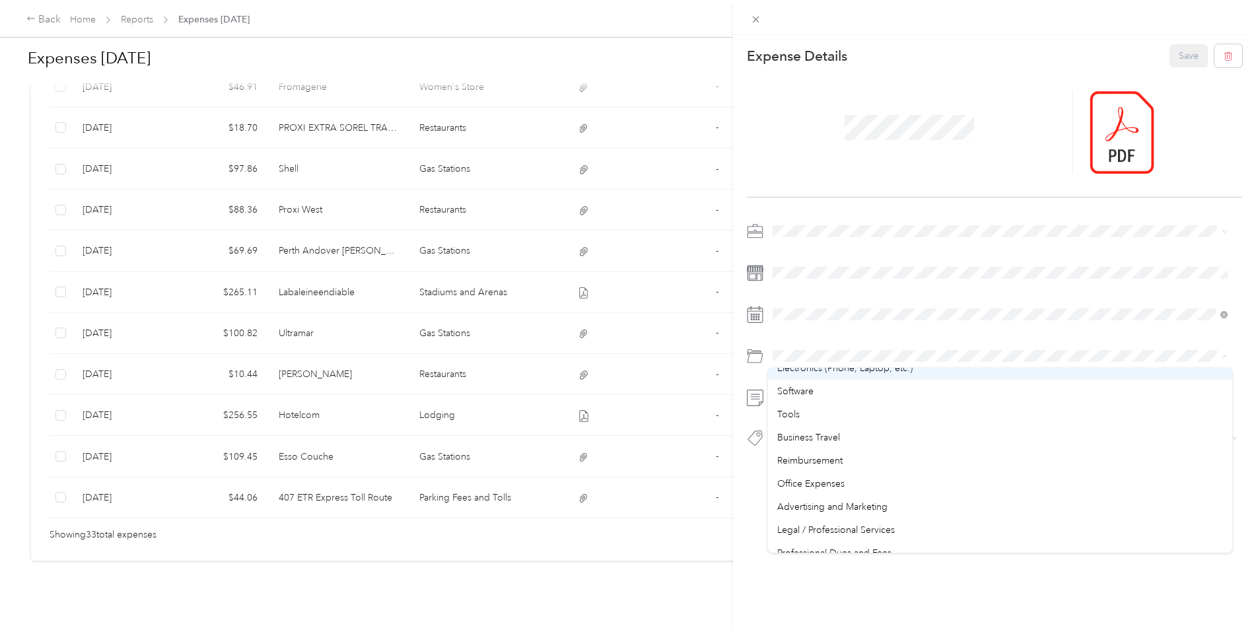
scroll to position [330, 0]
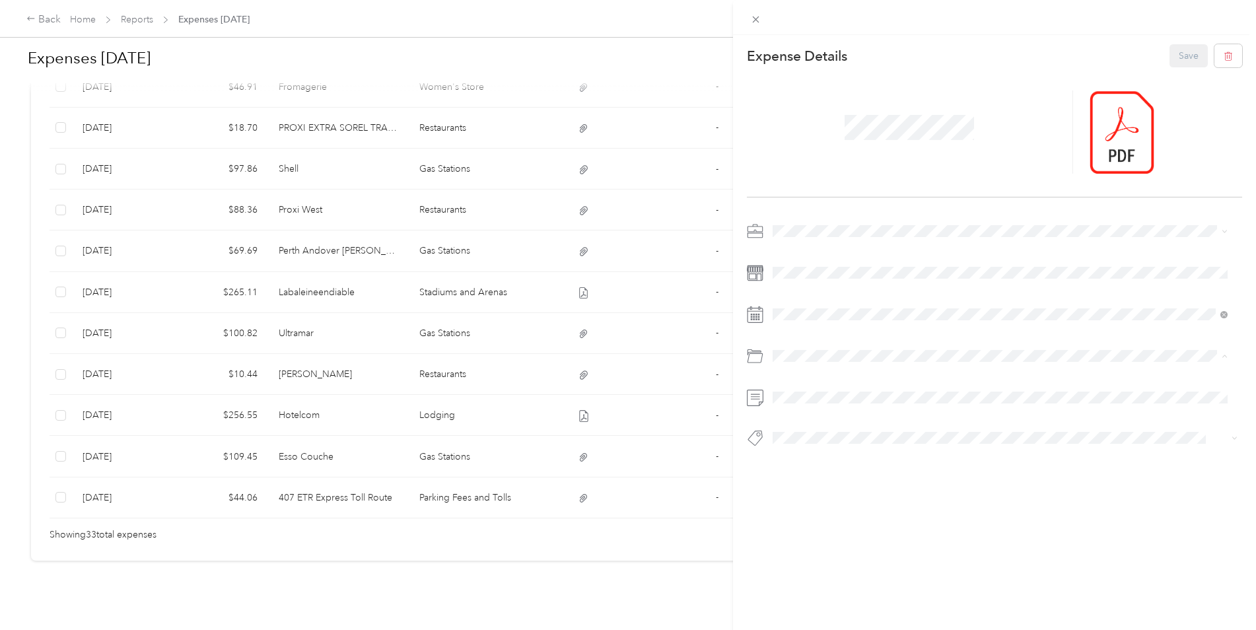
click at [829, 403] on span "Business Travel" at bounding box center [808, 402] width 63 height 11
click at [1176, 53] on button "Save" at bounding box center [1189, 55] width 38 height 23
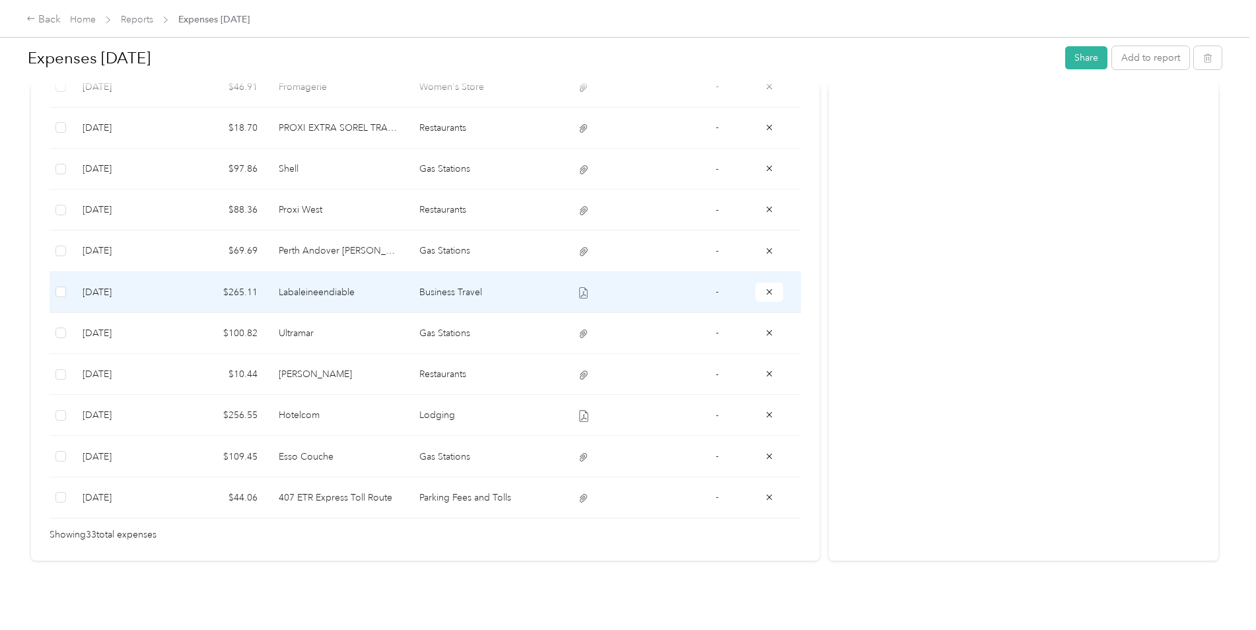
click at [454, 282] on td "Business Travel" at bounding box center [479, 292] width 140 height 41
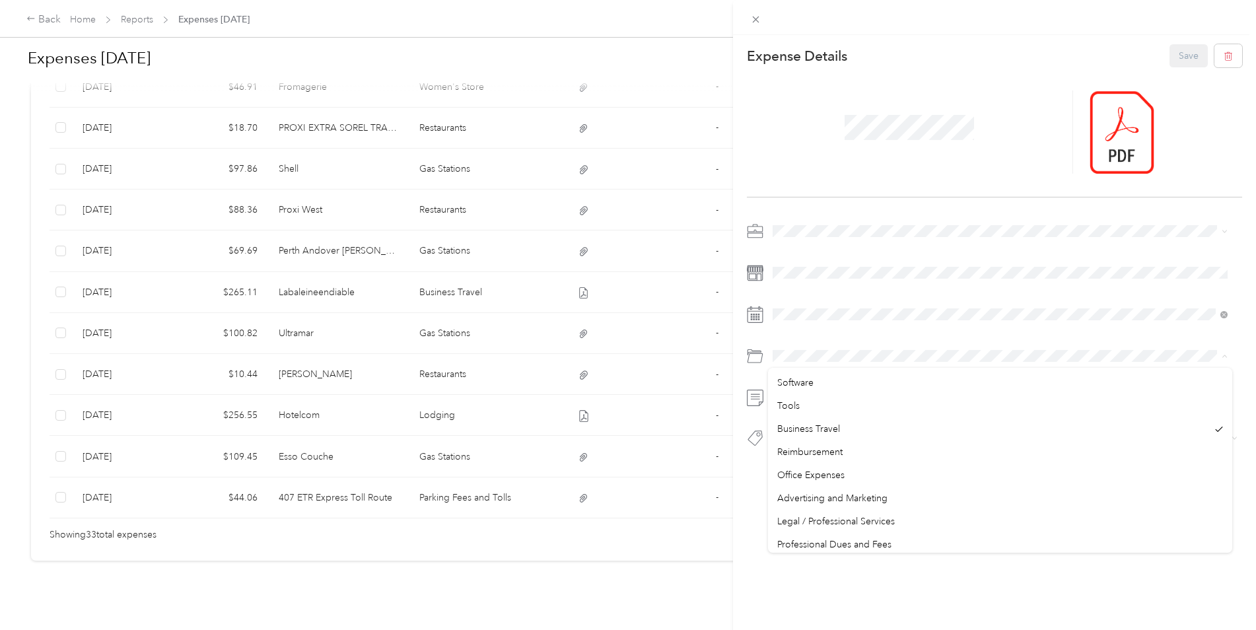
scroll to position [238, 0]
click at [827, 493] on span "Business Travel" at bounding box center [808, 494] width 63 height 11
click at [756, 13] on span at bounding box center [756, 19] width 18 height 18
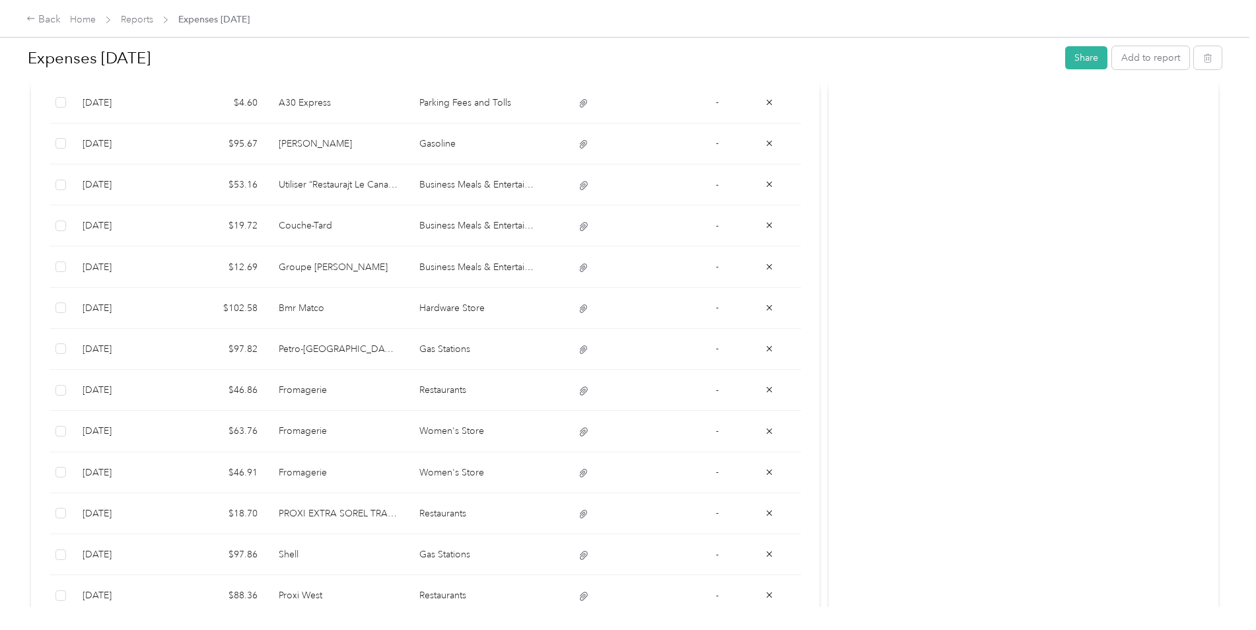
scroll to position [920, 0]
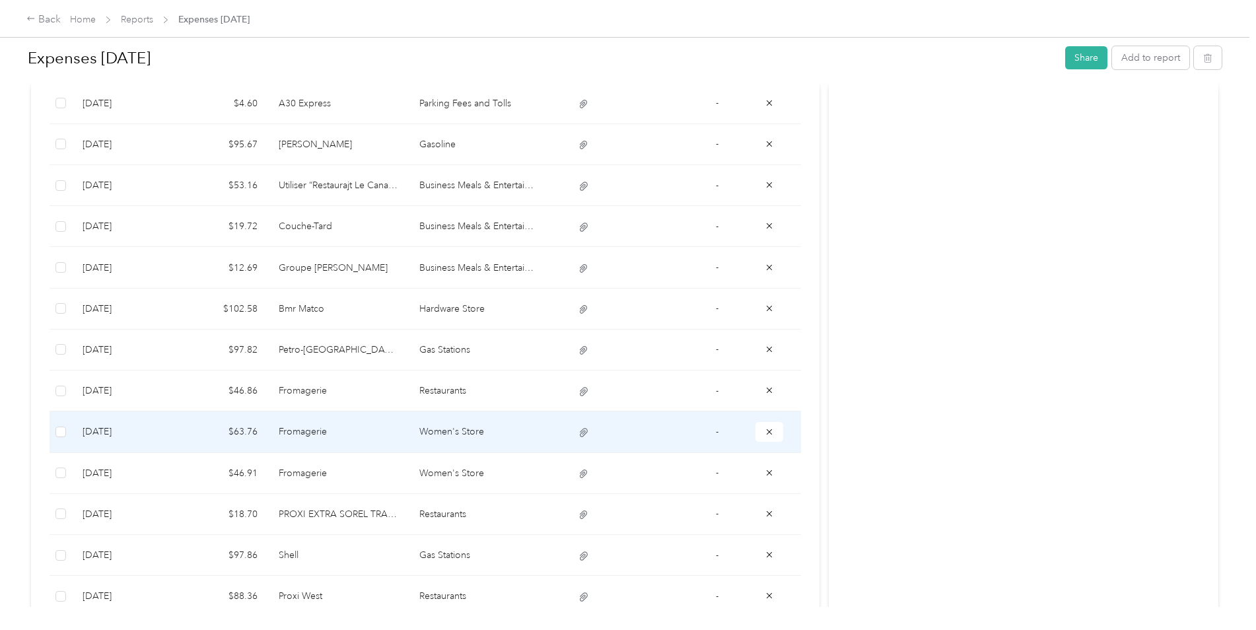
click at [446, 431] on td "Women's Store" at bounding box center [479, 432] width 140 height 41
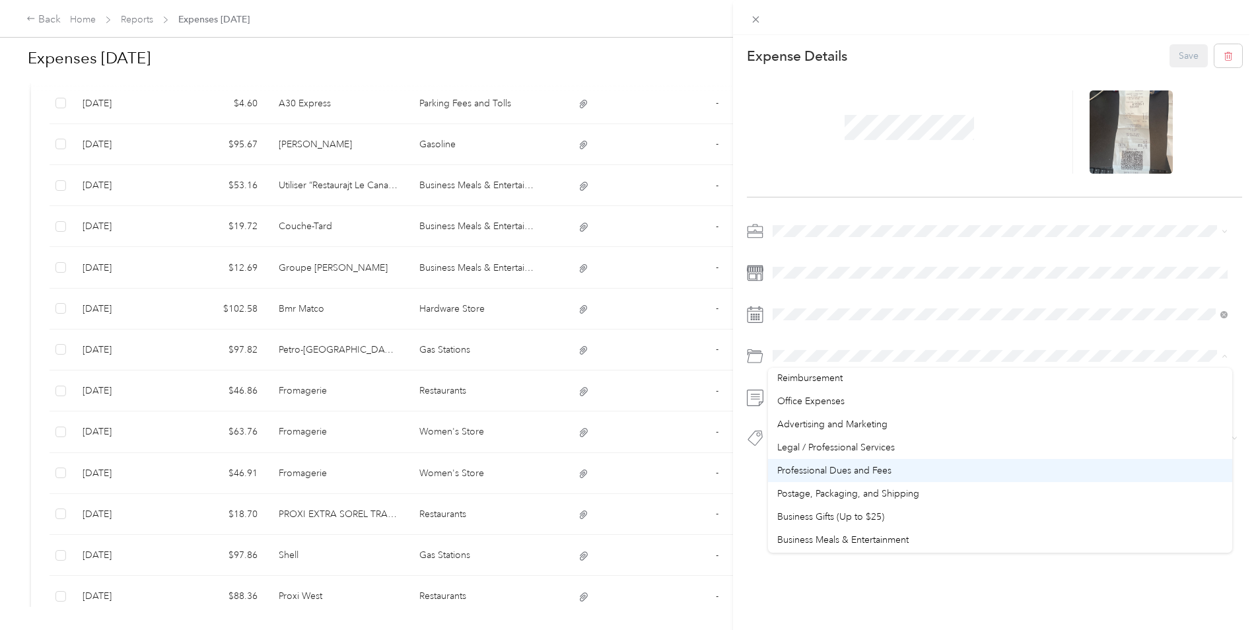
scroll to position [396, 0]
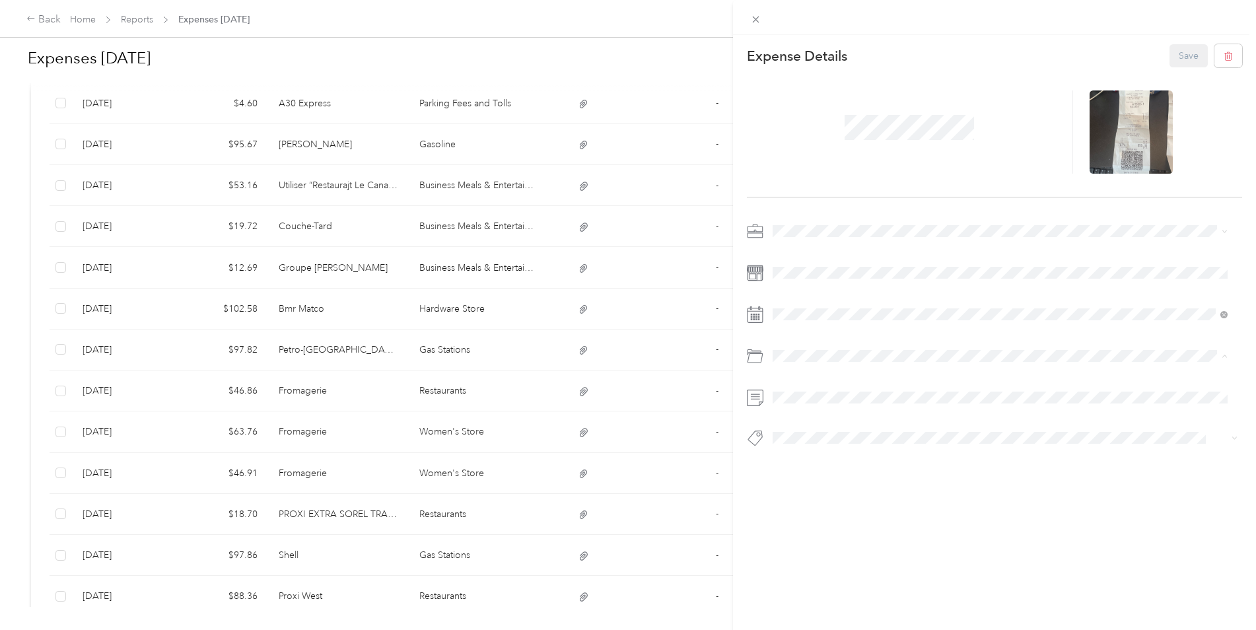
click at [827, 521] on span "Business Meals & Entertainment" at bounding box center [842, 521] width 131 height 11
click at [1174, 49] on button "Save" at bounding box center [1189, 55] width 38 height 23
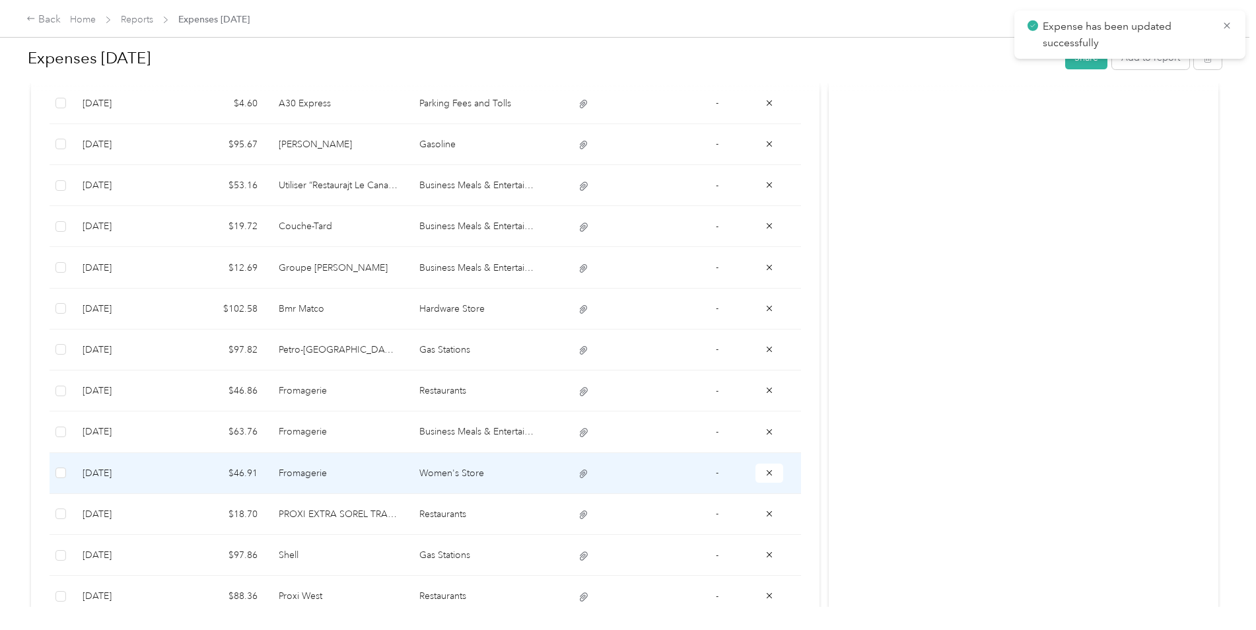
click at [458, 471] on td "Women's Store" at bounding box center [479, 473] width 140 height 41
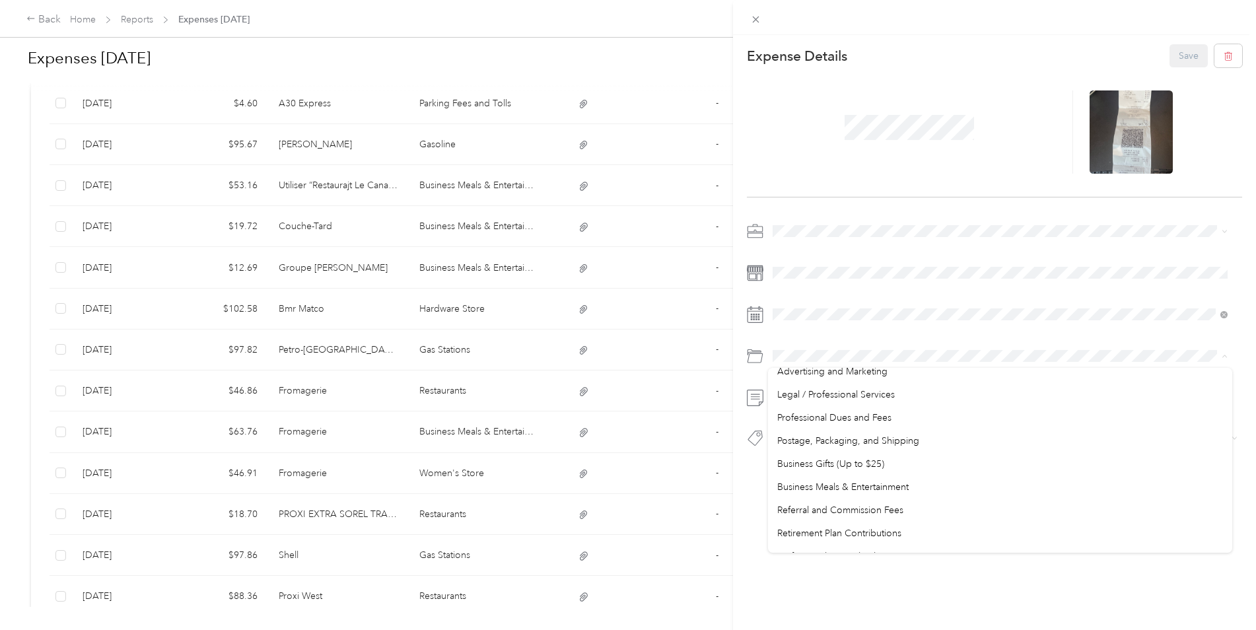
scroll to position [462, 0]
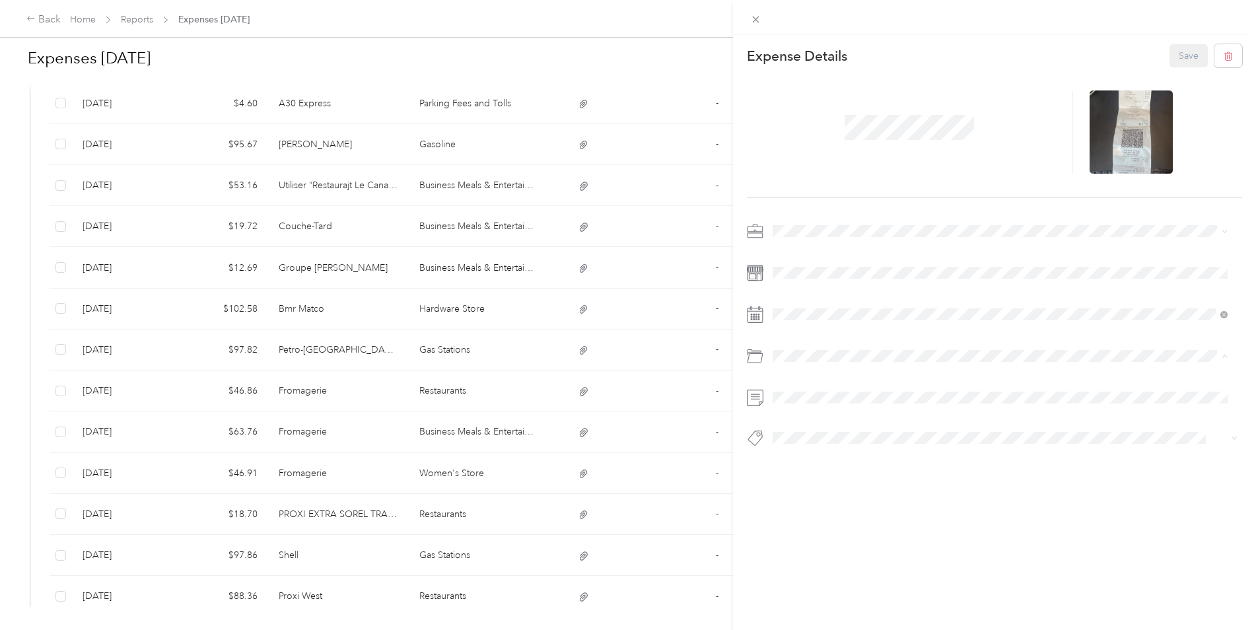
click at [846, 454] on span "Business Meals & Entertainment" at bounding box center [842, 455] width 131 height 11
click at [1175, 52] on button "Save" at bounding box center [1189, 55] width 38 height 23
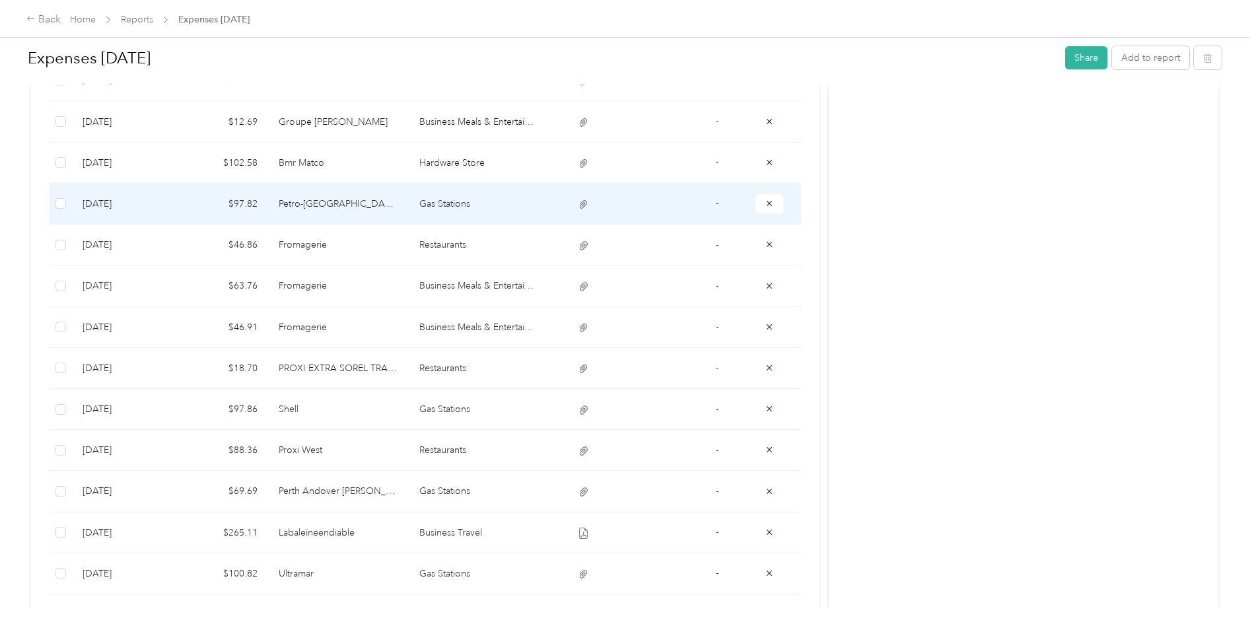
scroll to position [1118, 0]
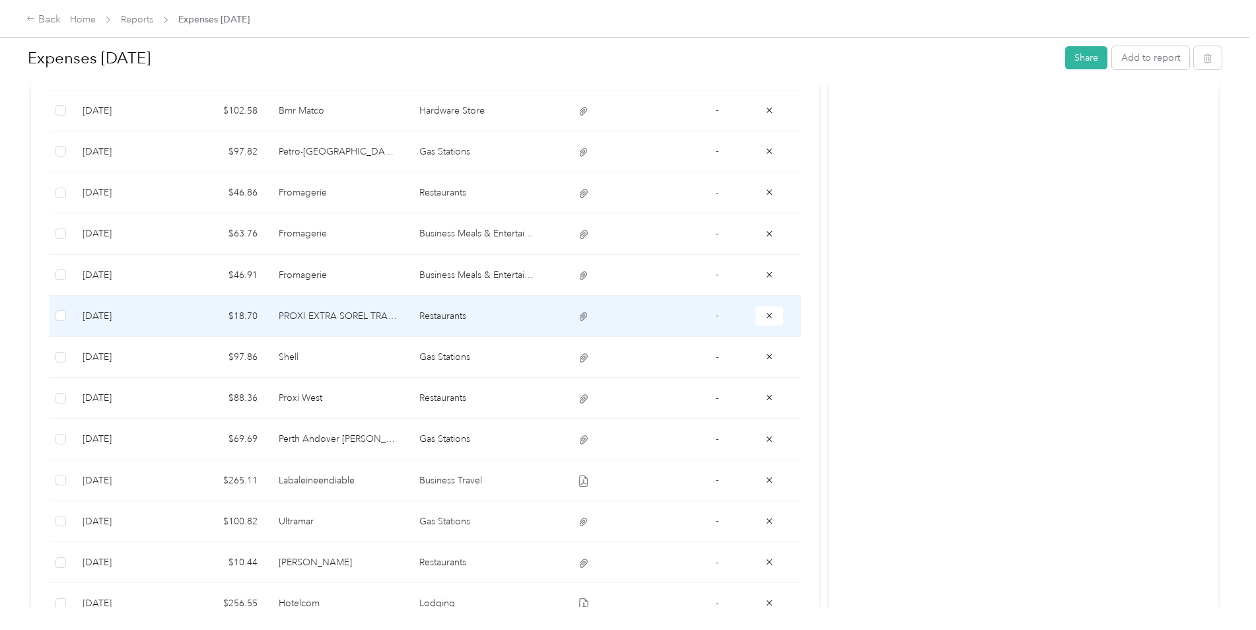
click at [449, 312] on td "Restaurants" at bounding box center [479, 316] width 140 height 41
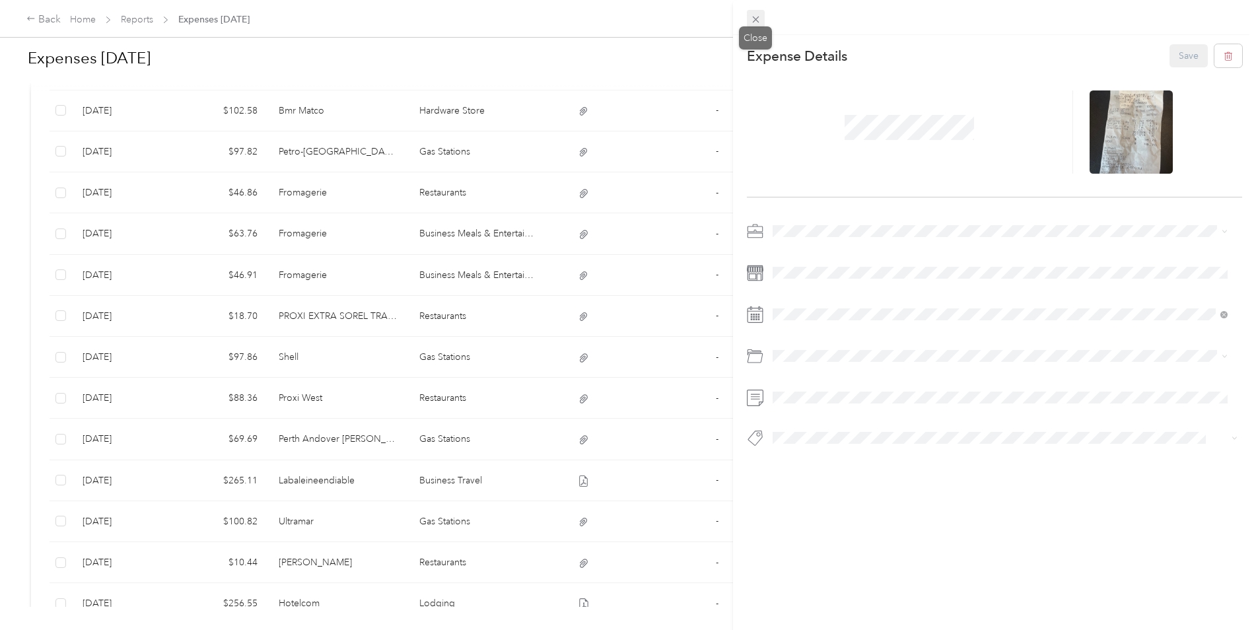
click at [756, 11] on span at bounding box center [756, 19] width 18 height 18
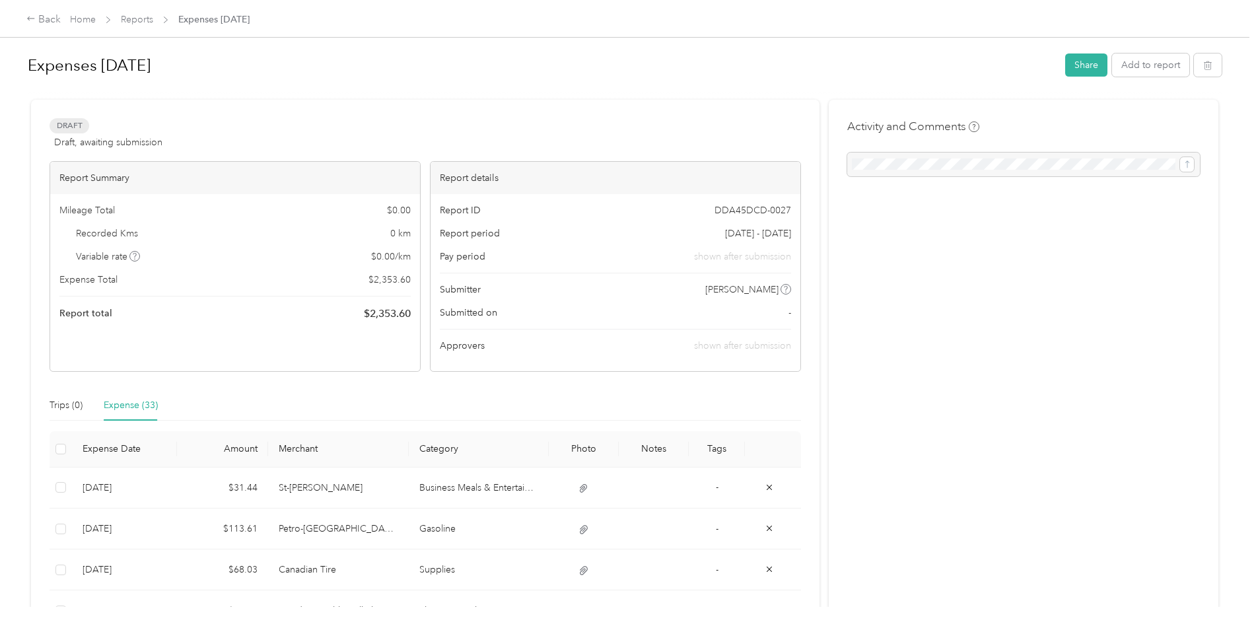
scroll to position [0, 0]
click at [39, 13] on div "Back" at bounding box center [43, 20] width 34 height 16
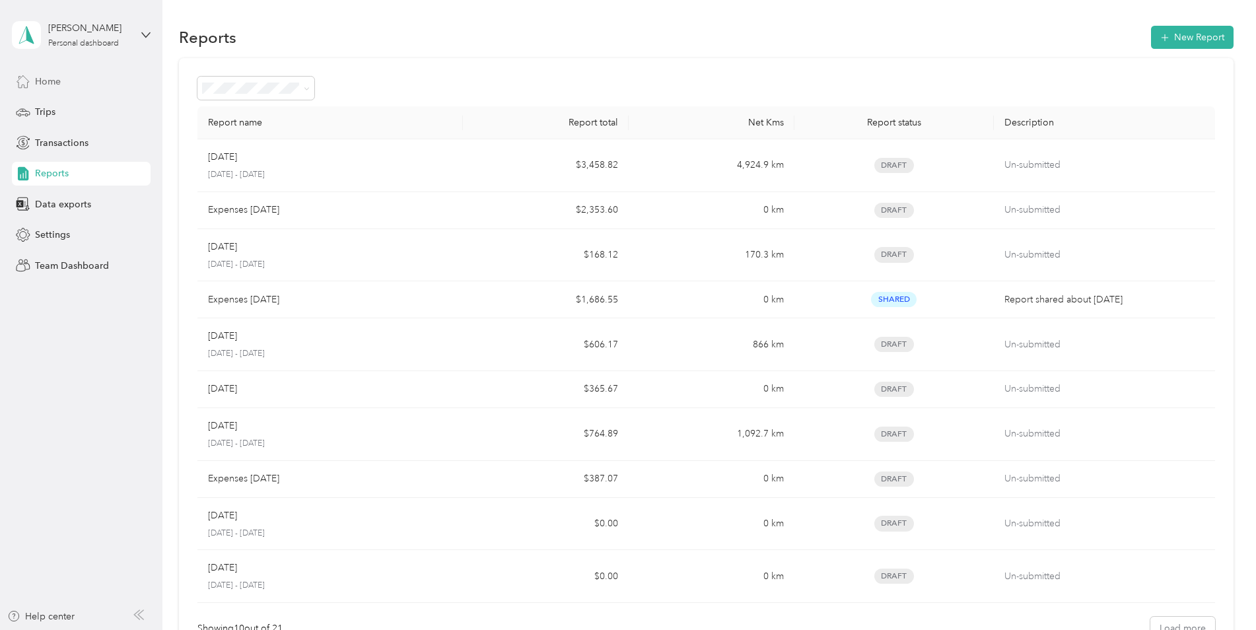
click at [37, 78] on span "Home" at bounding box center [48, 82] width 26 height 14
